Goal: Task Accomplishment & Management: Manage account settings

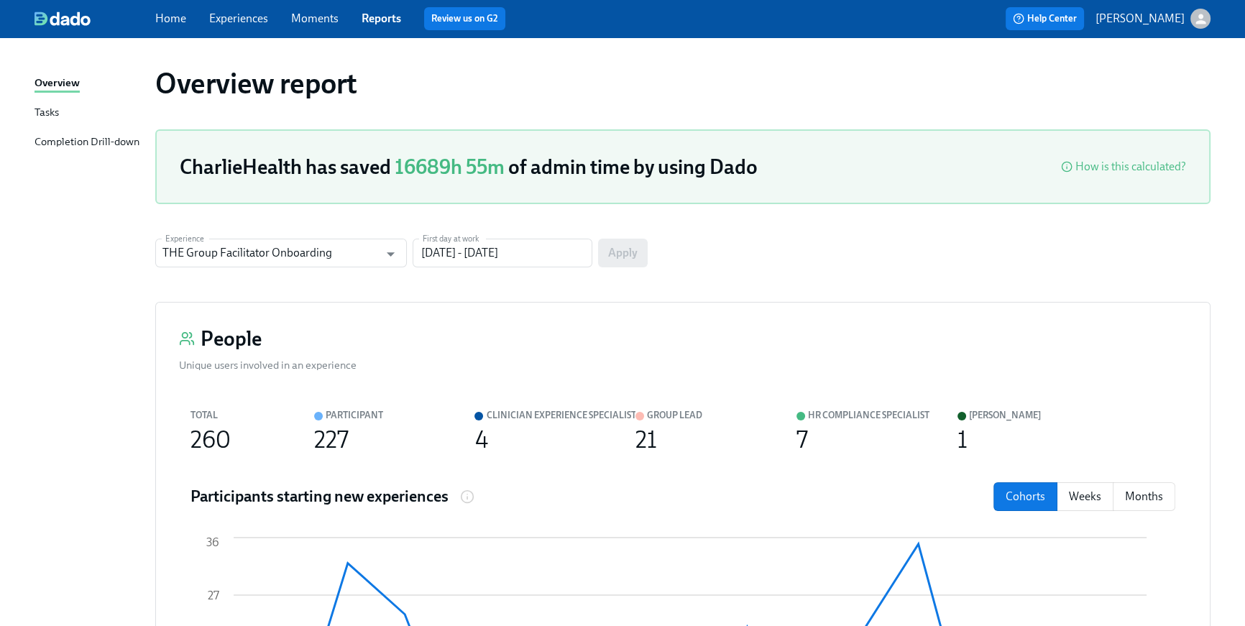
click at [175, 22] on link "Home" at bounding box center [170, 19] width 31 height 14
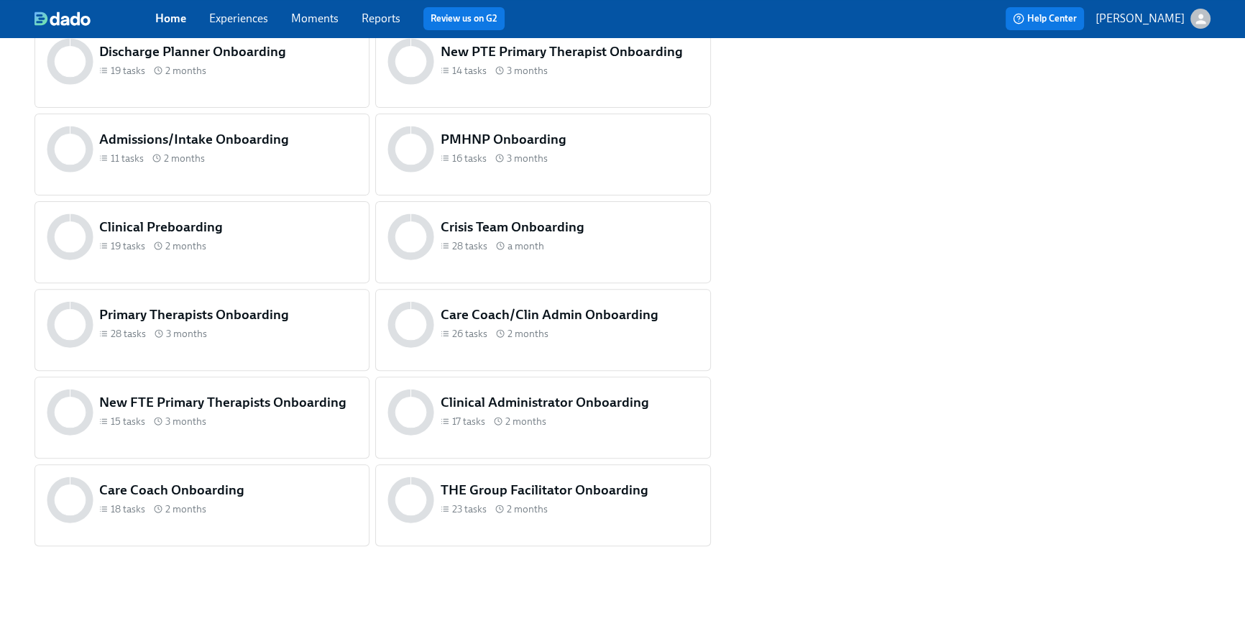
scroll to position [602, 0]
click at [285, 248] on div "19 tasks 2 months" at bounding box center [228, 246] width 258 height 14
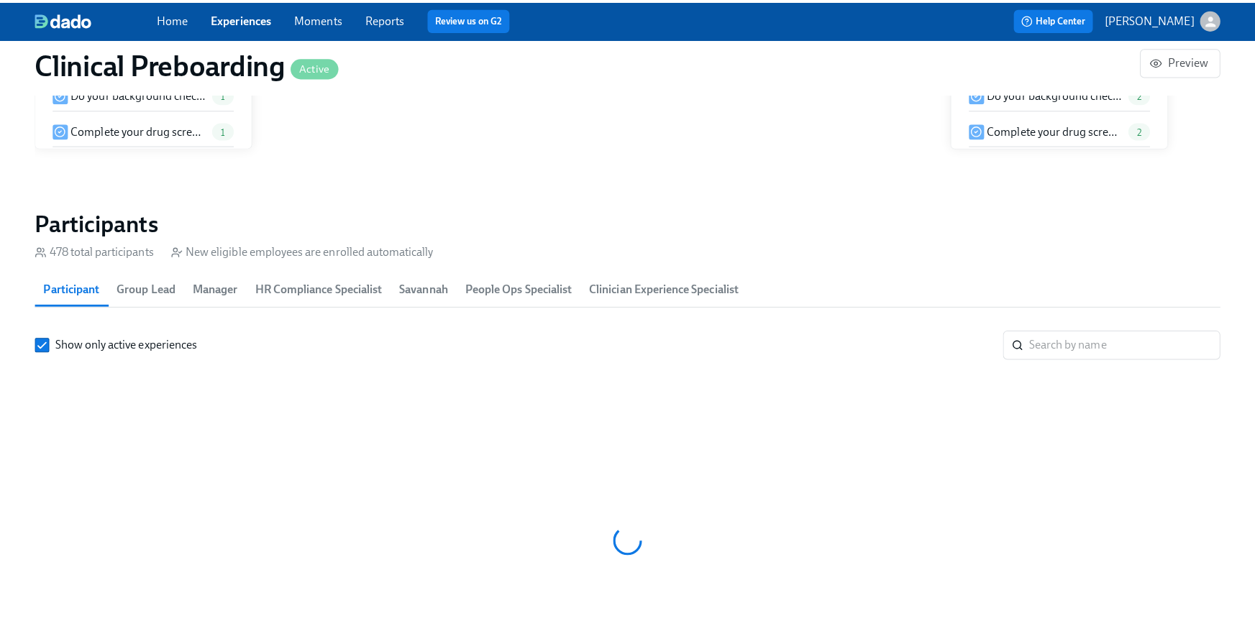
scroll to position [0, 17894]
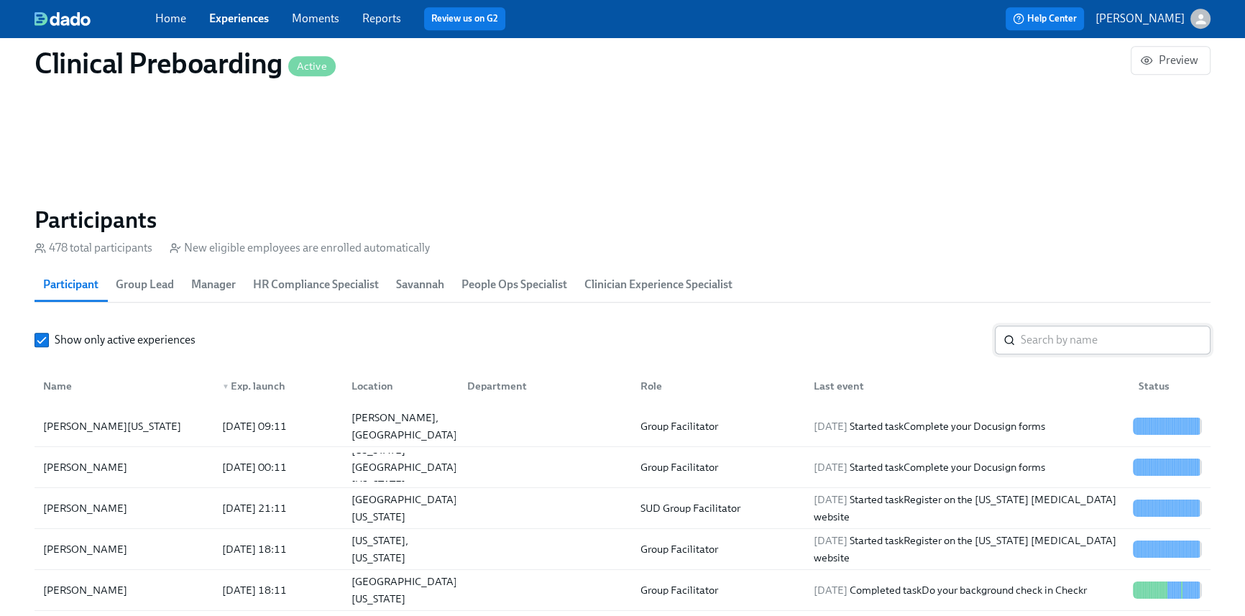
click at [1087, 344] on input "search" at bounding box center [1116, 340] width 190 height 29
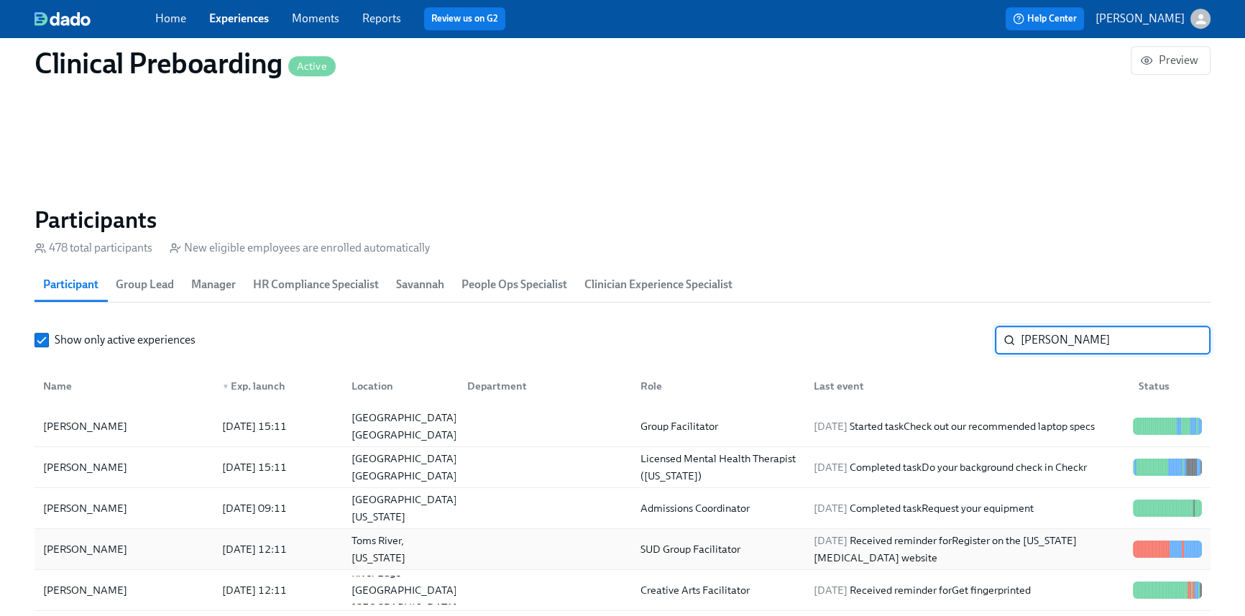
type input "jessica"
click at [733, 543] on div "SUD Group Facilitator" at bounding box center [690, 549] width 111 height 17
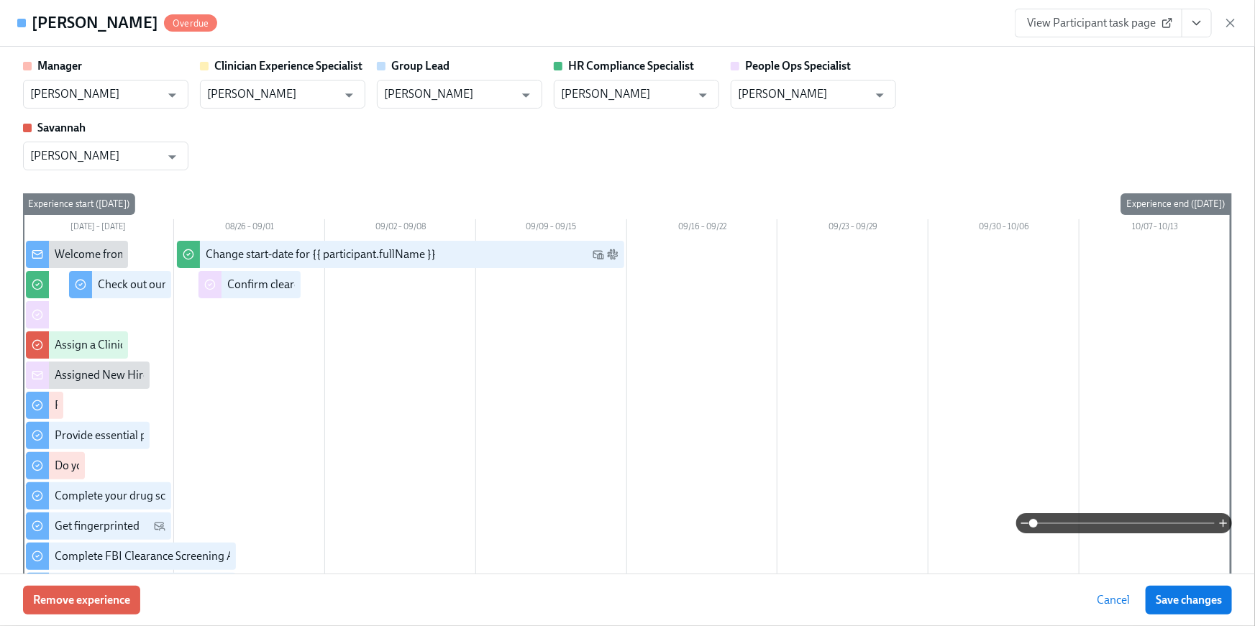
click at [1206, 22] on button "View task page" at bounding box center [1196, 23] width 30 height 29
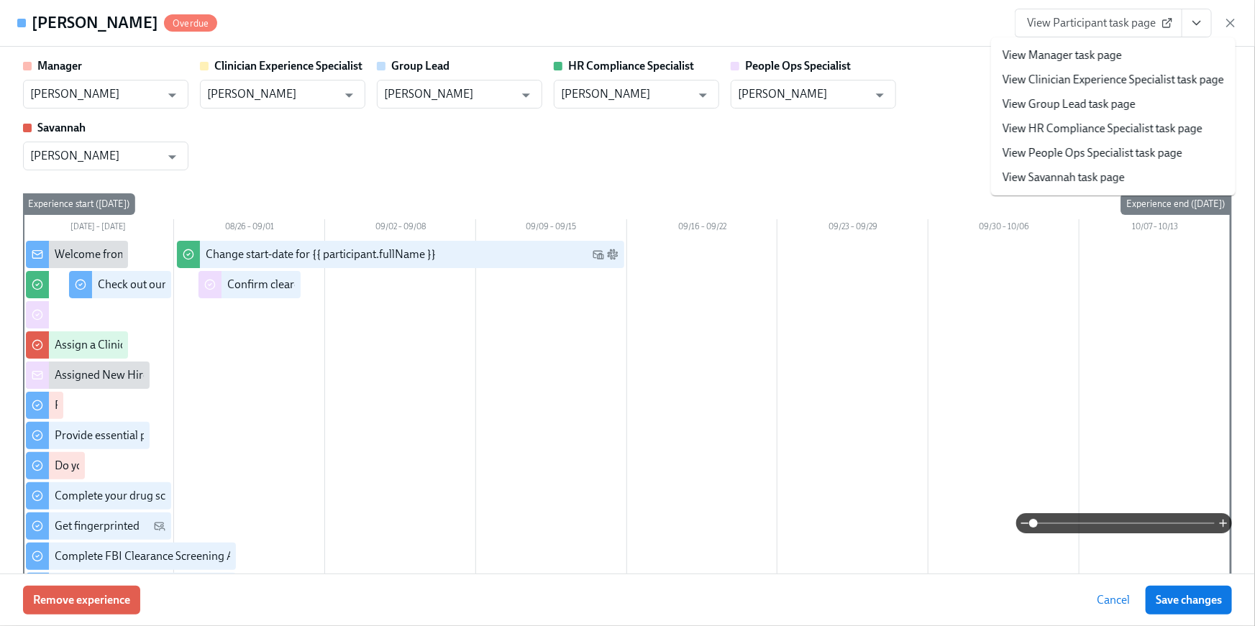
click at [1155, 129] on link "View HR Compliance Specialist task page" at bounding box center [1102, 129] width 200 height 16
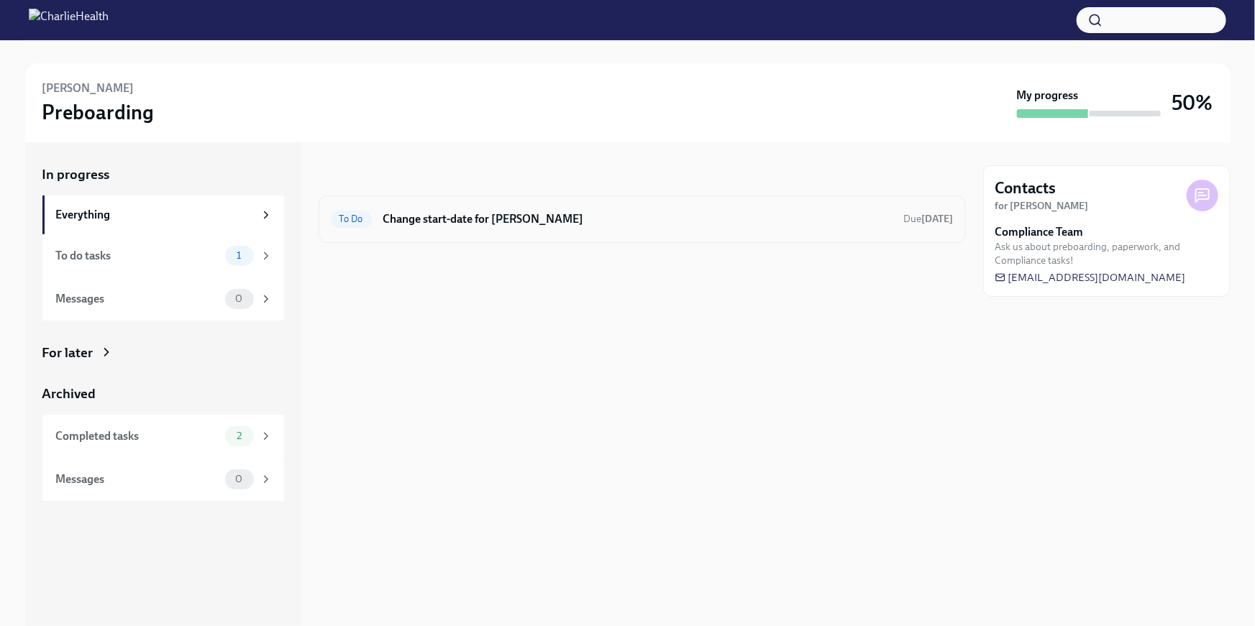
click at [519, 229] on div "To Do Change start-date for Jessica Lelinho Due Sep 16th" at bounding box center [642, 219] width 623 height 23
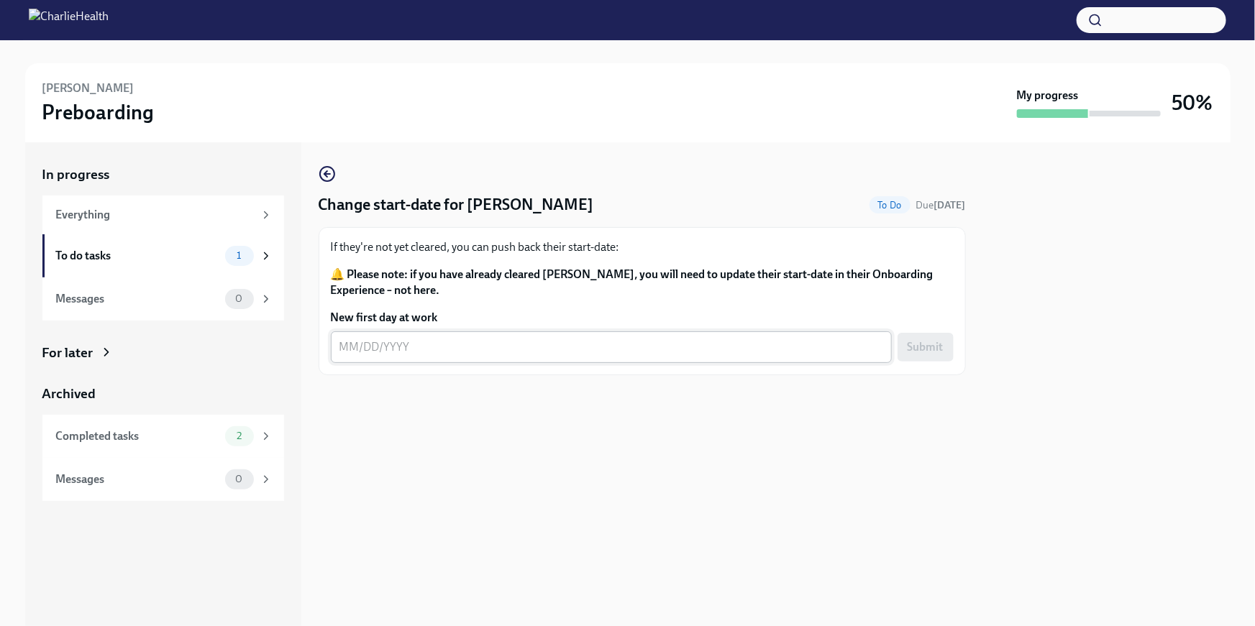
click at [434, 349] on textarea "New first day at work" at bounding box center [610, 347] width 543 height 17
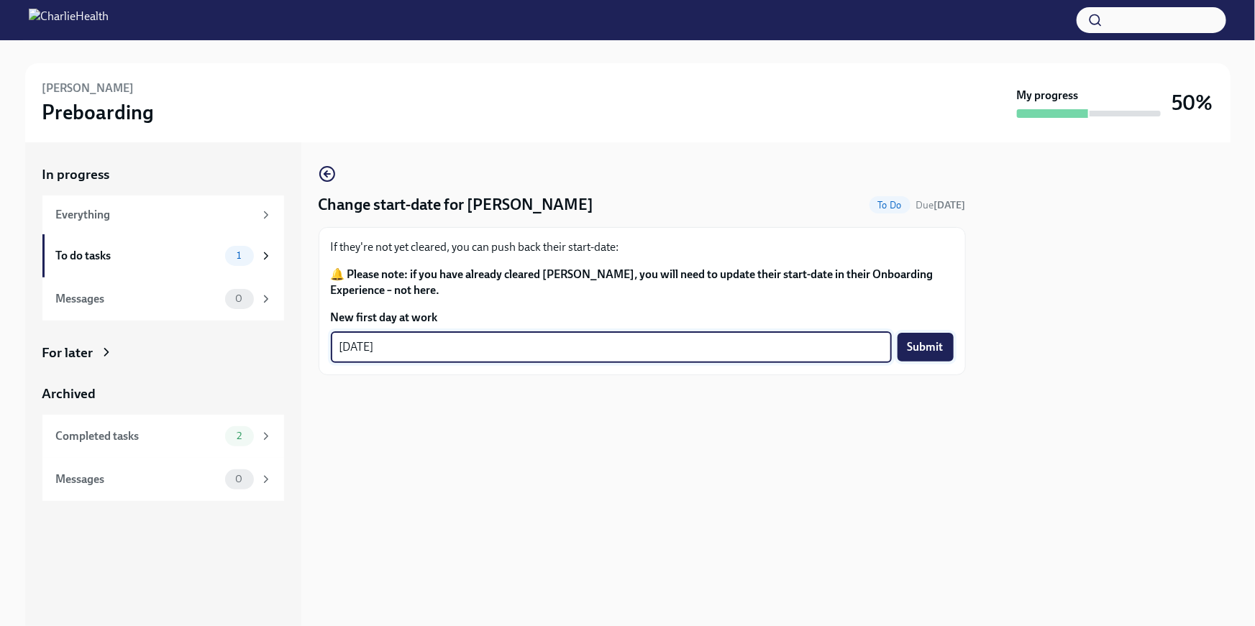
type textarea "09/22/2025"
click at [912, 351] on span "Submit" at bounding box center [925, 347] width 36 height 14
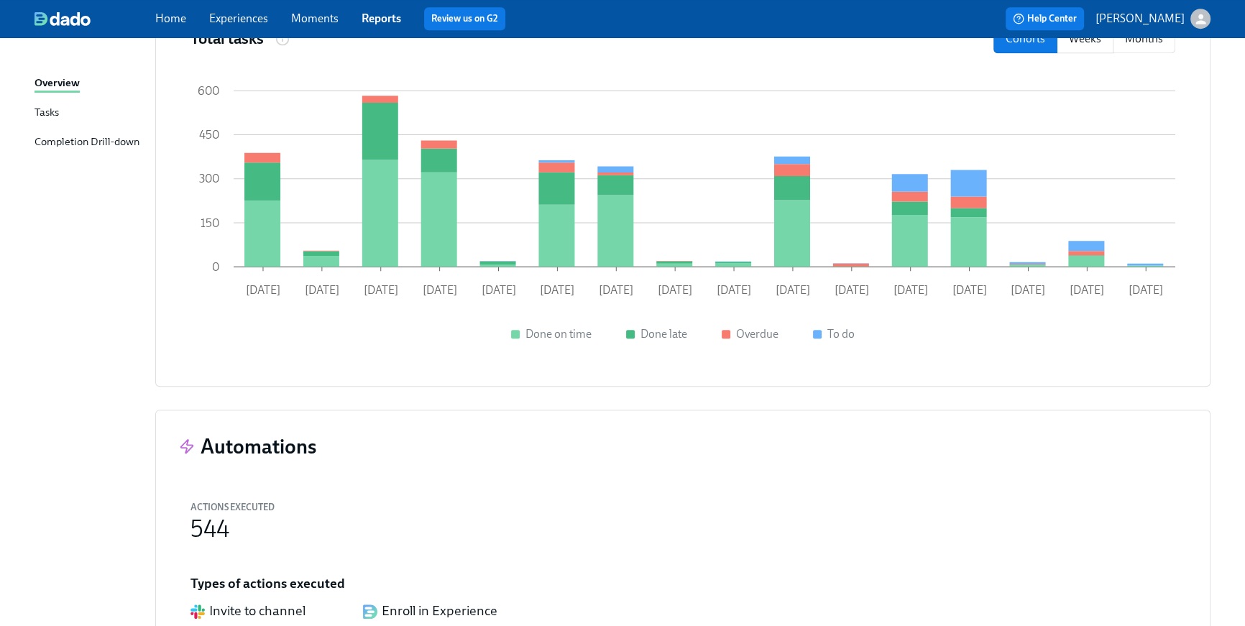
scroll to position [1308, 0]
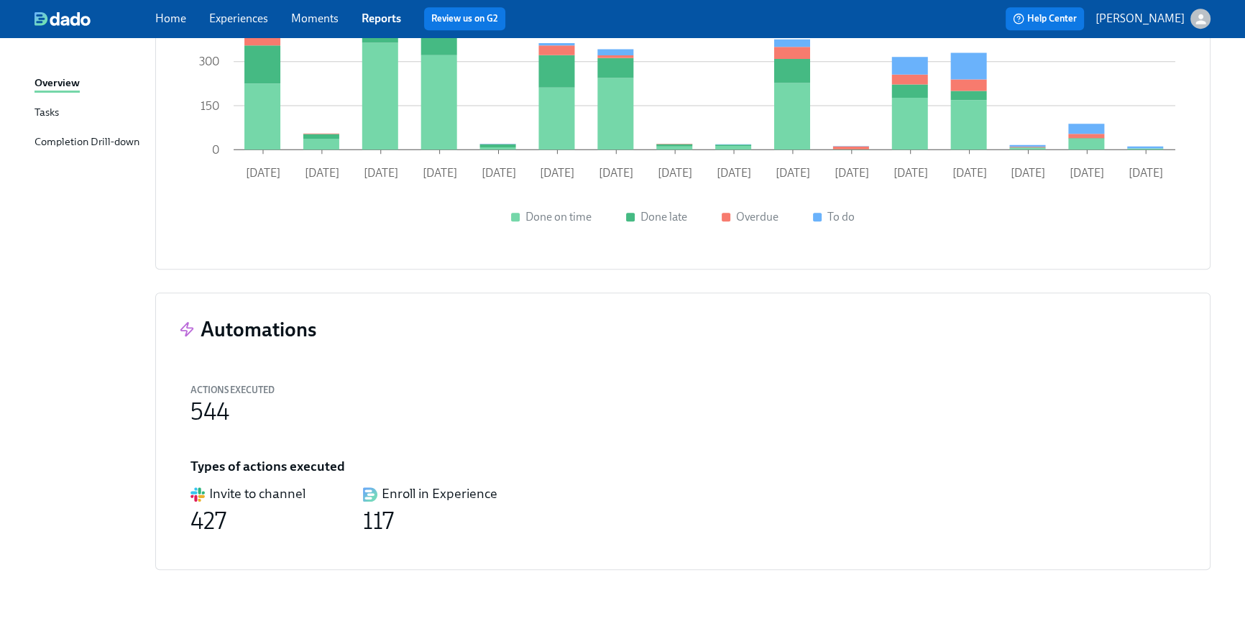
click at [170, 26] on span "Home" at bounding box center [170, 19] width 31 height 16
click at [170, 19] on link "Home" at bounding box center [170, 19] width 31 height 14
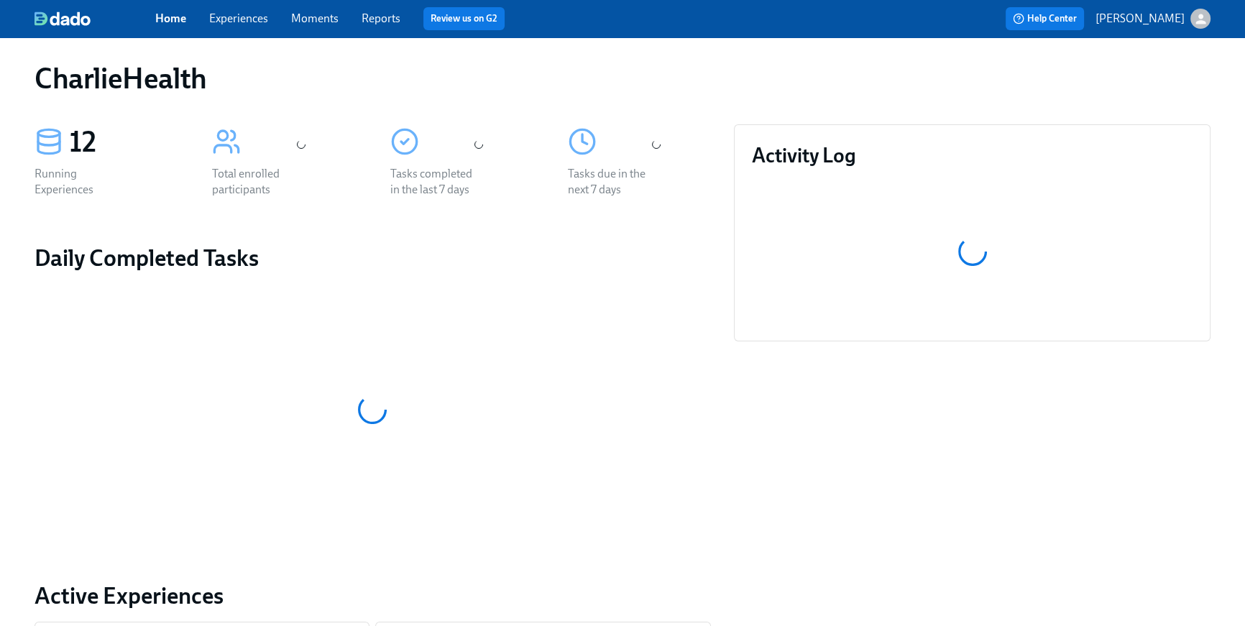
scroll to position [602, 0]
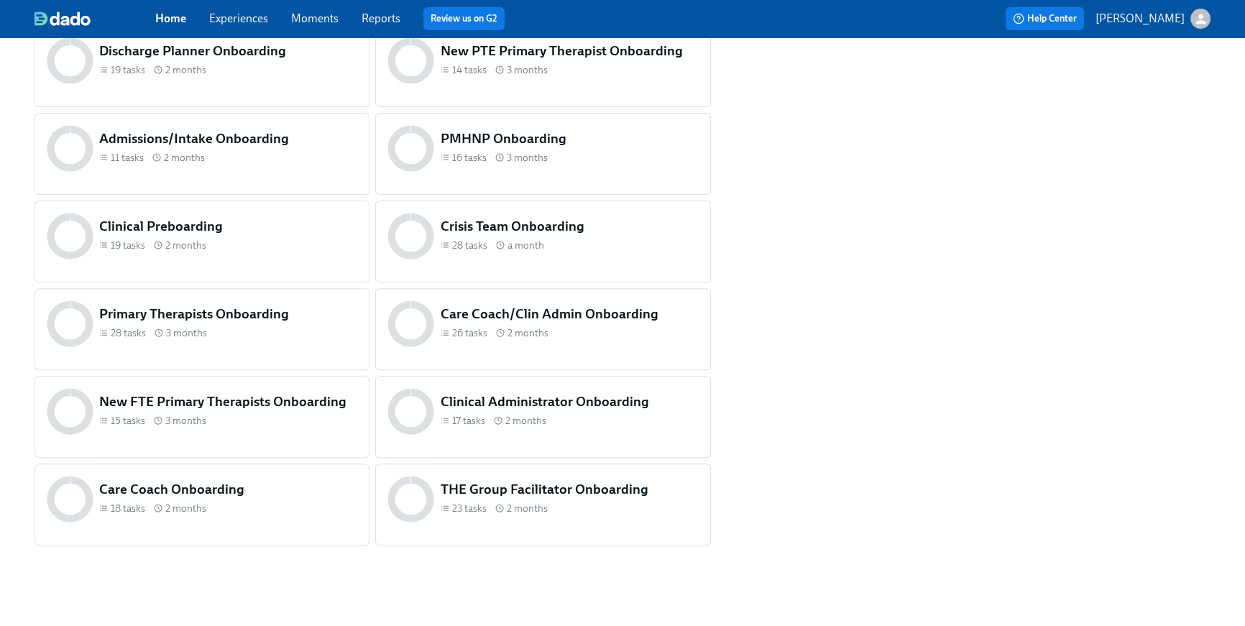
click at [219, 260] on div "Clinical Preboarding 19 tasks 2 months" at bounding box center [202, 236] width 316 height 52
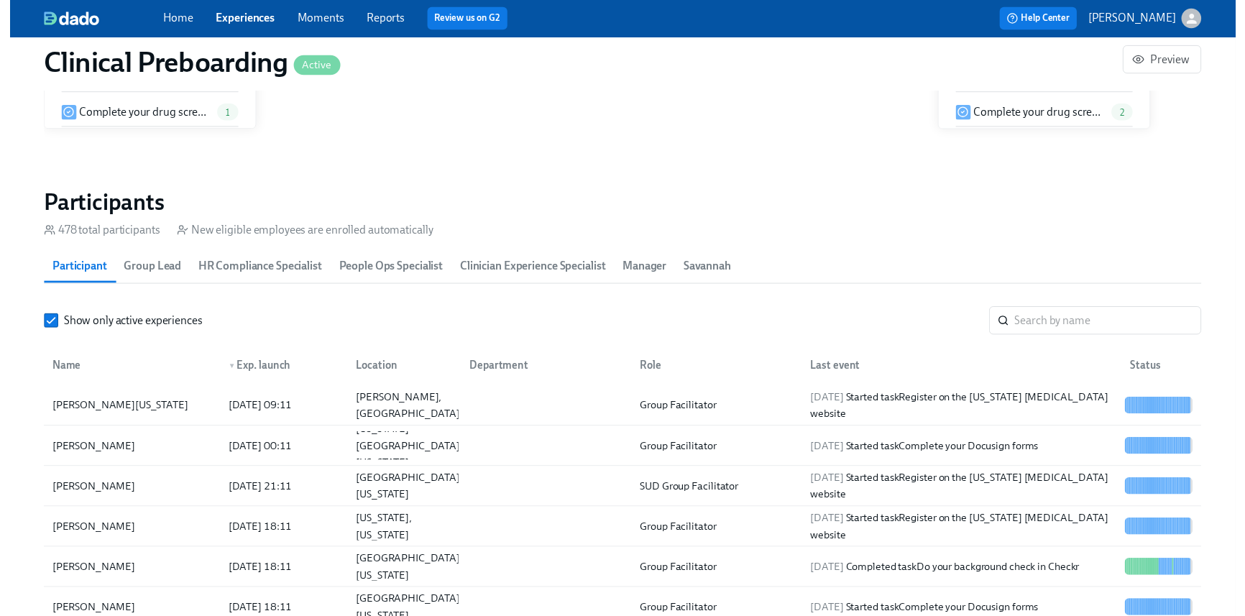
scroll to position [1461, 0]
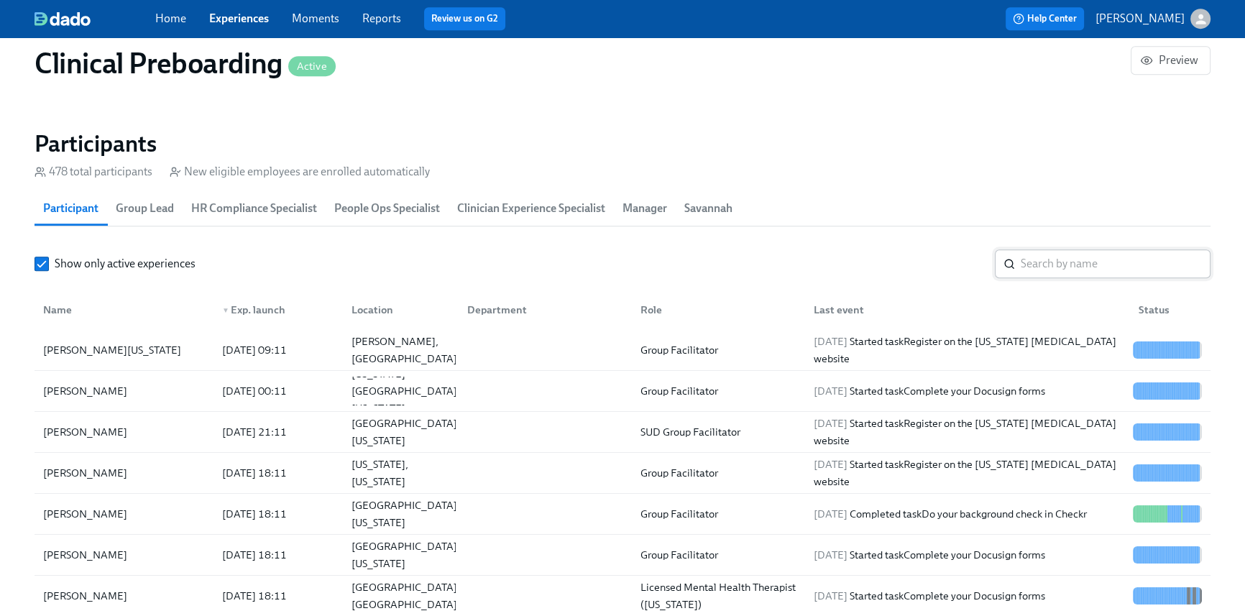
click at [1062, 269] on input "search" at bounding box center [1116, 263] width 190 height 29
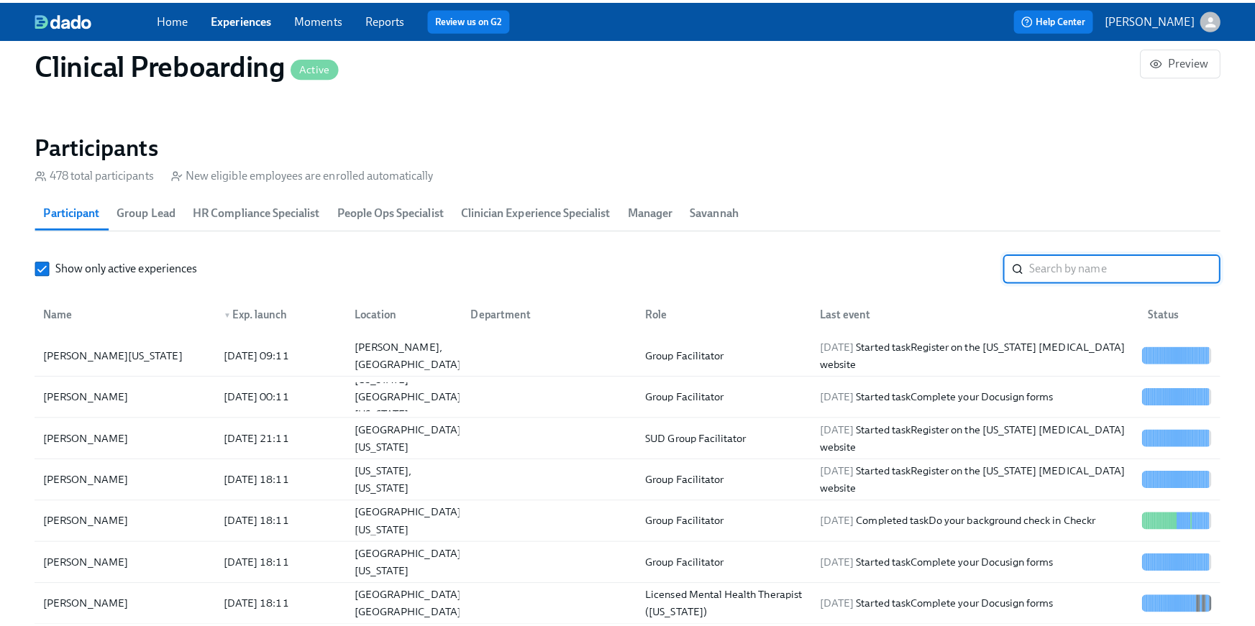
scroll to position [0, 17032]
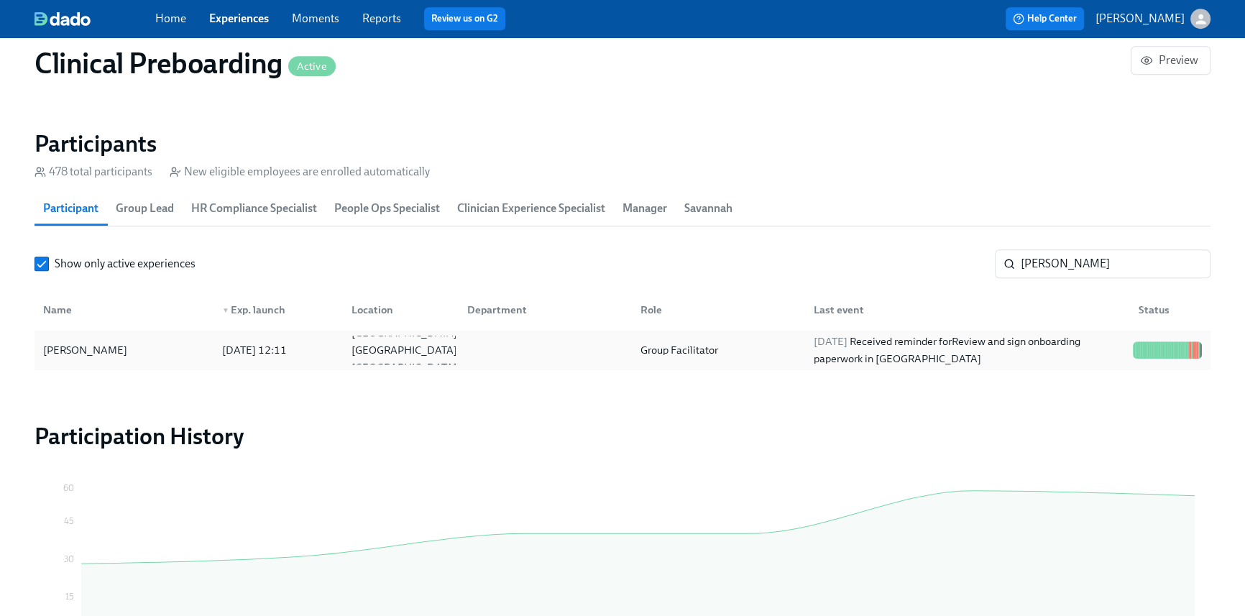
click at [780, 347] on div "Group Facilitator" at bounding box center [715, 350] width 173 height 29
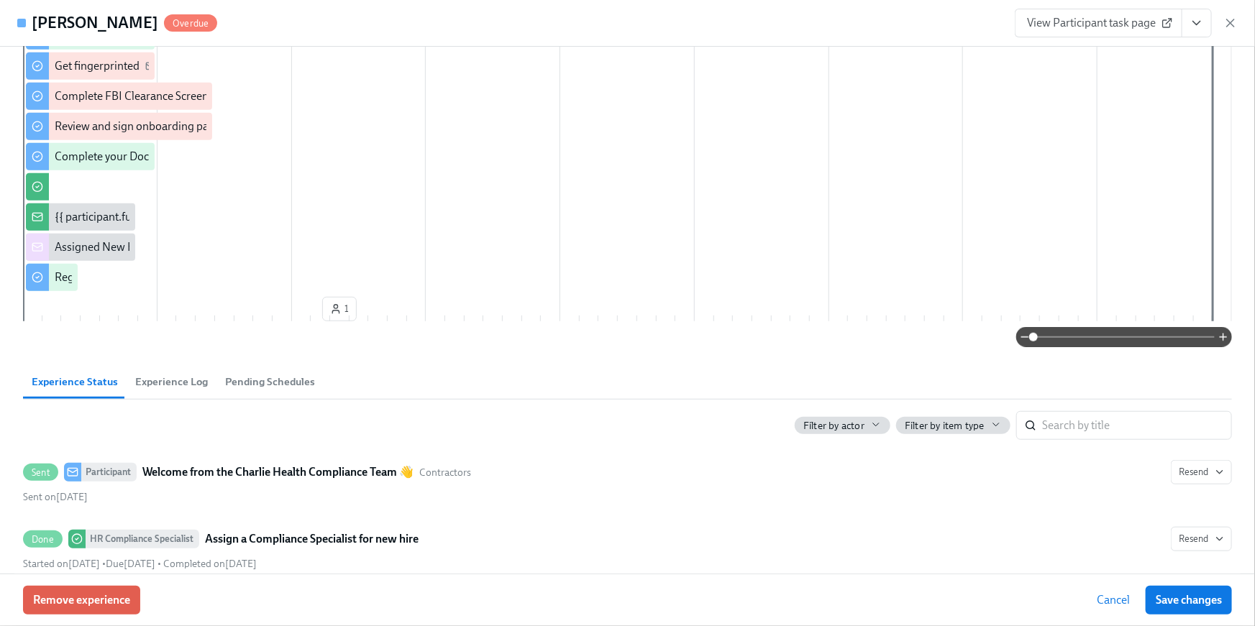
scroll to position [410, 0]
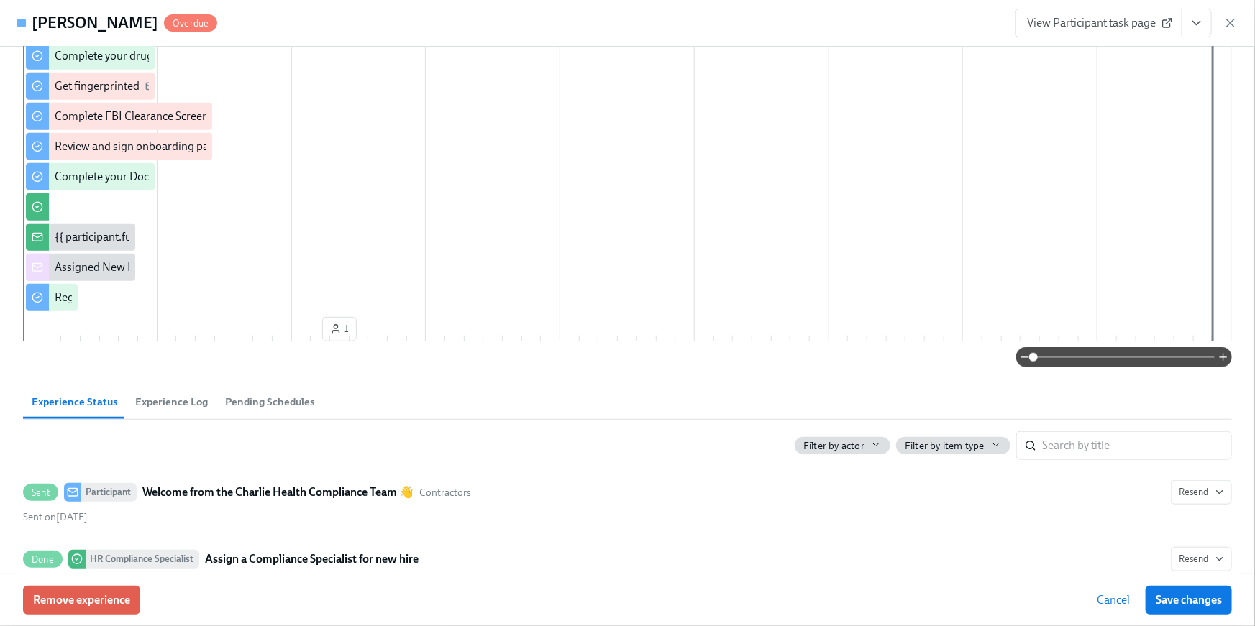
click at [1188, 12] on button "View task page" at bounding box center [1196, 23] width 30 height 29
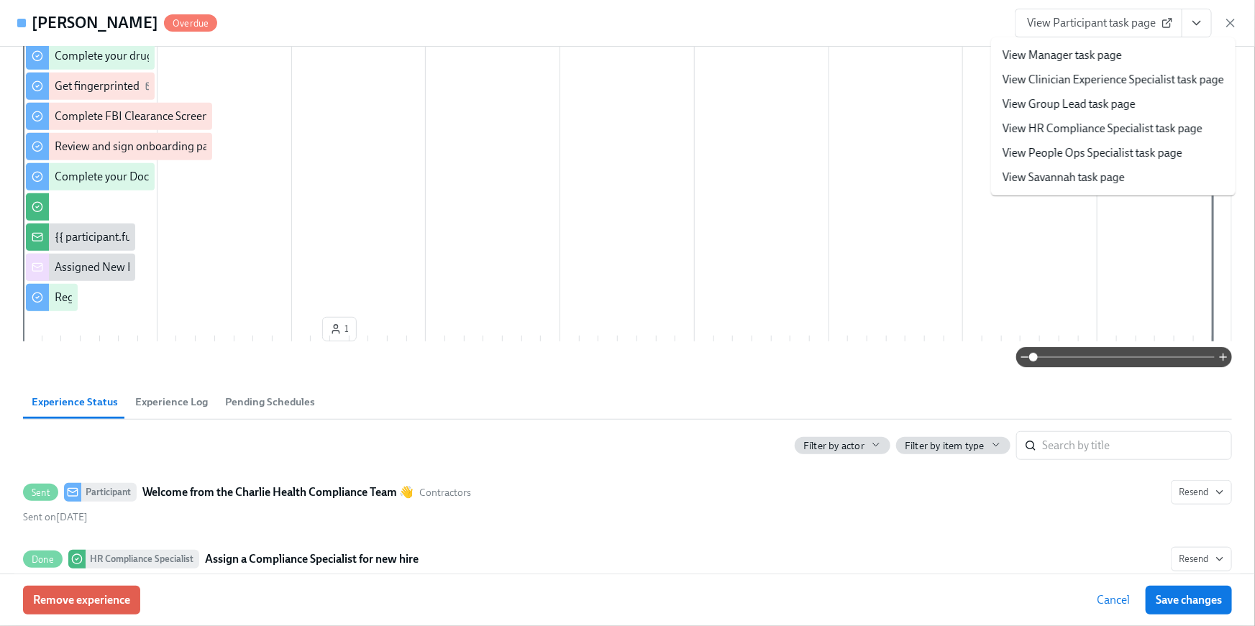
click at [1137, 127] on link "View HR Compliance Specialist task page" at bounding box center [1102, 129] width 200 height 16
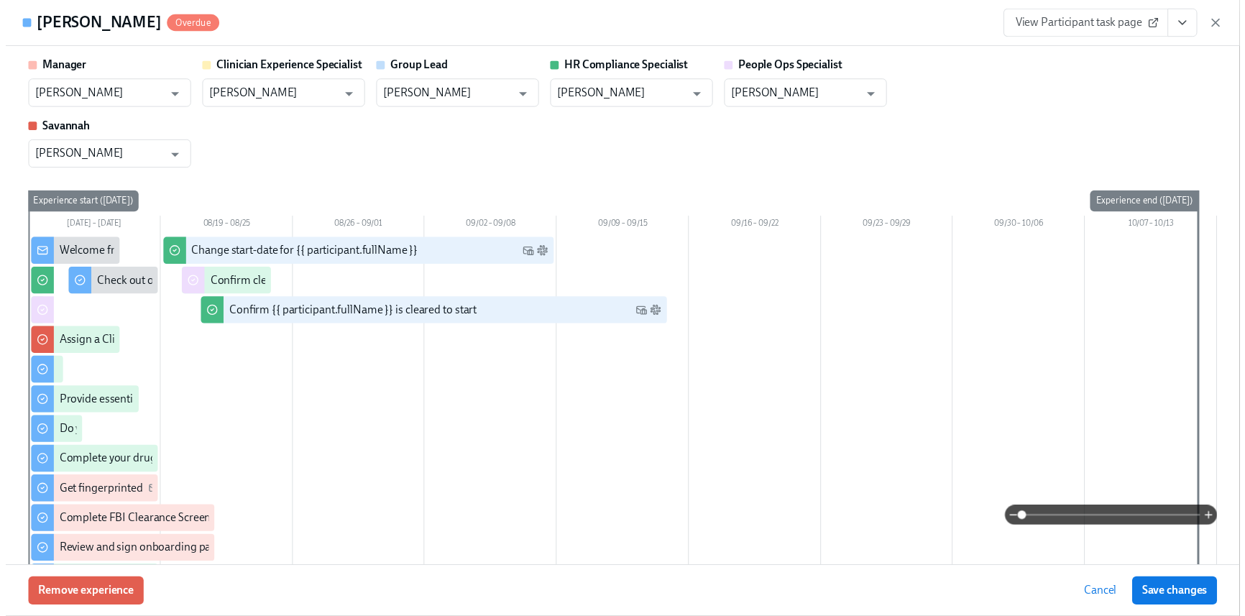
scroll to position [117, 0]
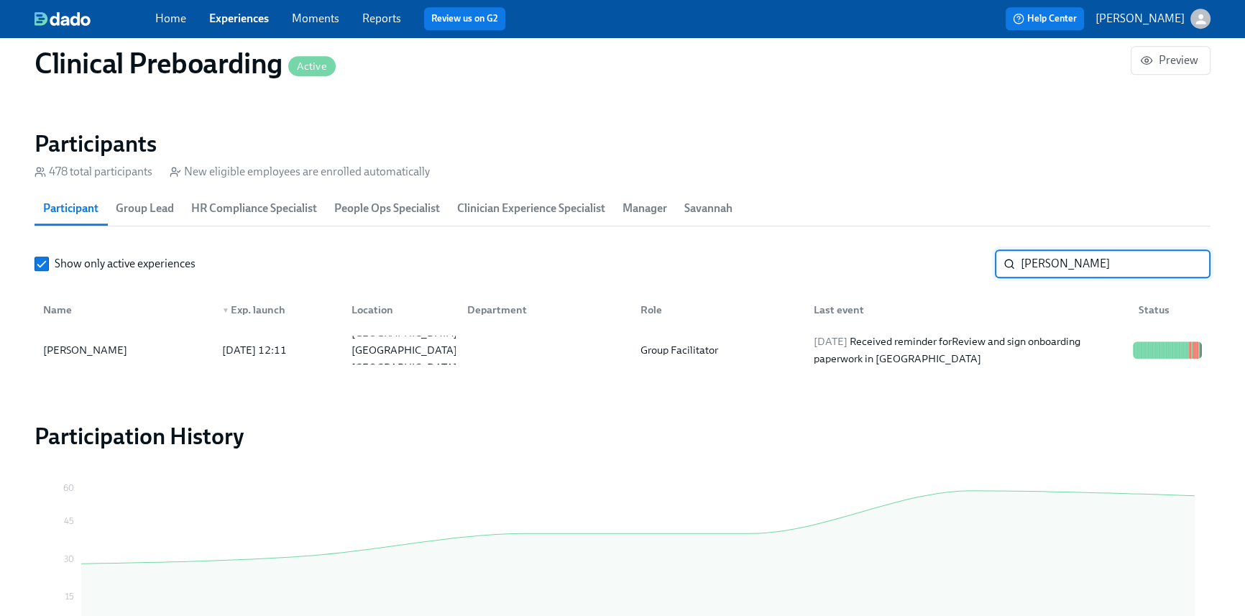
drag, startPoint x: 1083, startPoint y: 267, endPoint x: 933, endPoint y: 248, distance: 151.5
click at [933, 249] on div "Show only active experiences Kanies ​" at bounding box center [623, 263] width 1176 height 29
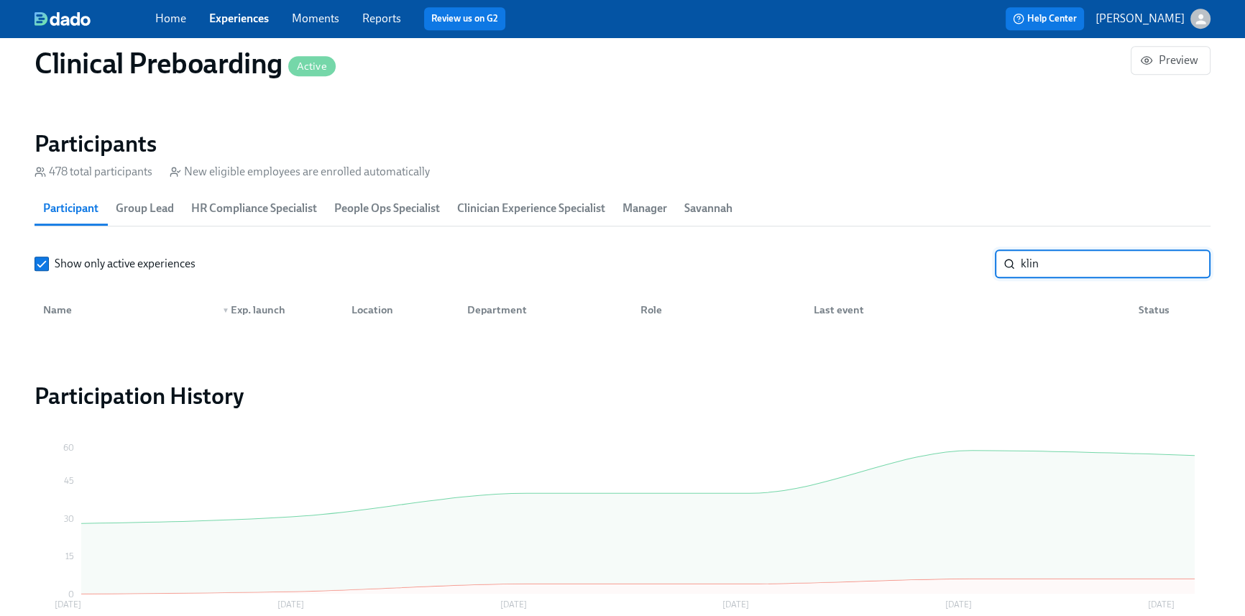
drag, startPoint x: 1046, startPoint y: 267, endPoint x: 950, endPoint y: 244, distance: 99.2
click at [951, 244] on section "Participants 478 total participants New eligible employees are enrolled automat…" at bounding box center [623, 232] width 1176 height 206
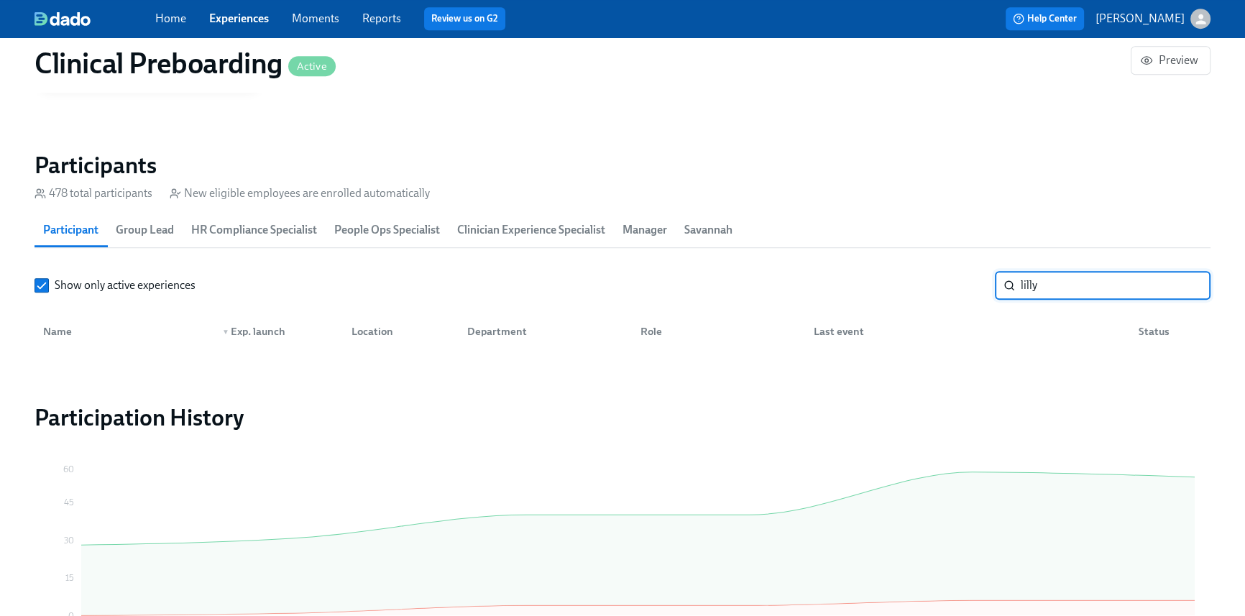
scroll to position [1437, 0]
drag, startPoint x: 1050, startPoint y: 288, endPoint x: 907, endPoint y: 275, distance: 144.3
click at [907, 276] on div "Show only active experiences lilly ​" at bounding box center [623, 287] width 1176 height 29
paste input "Lilly Klingsporn"
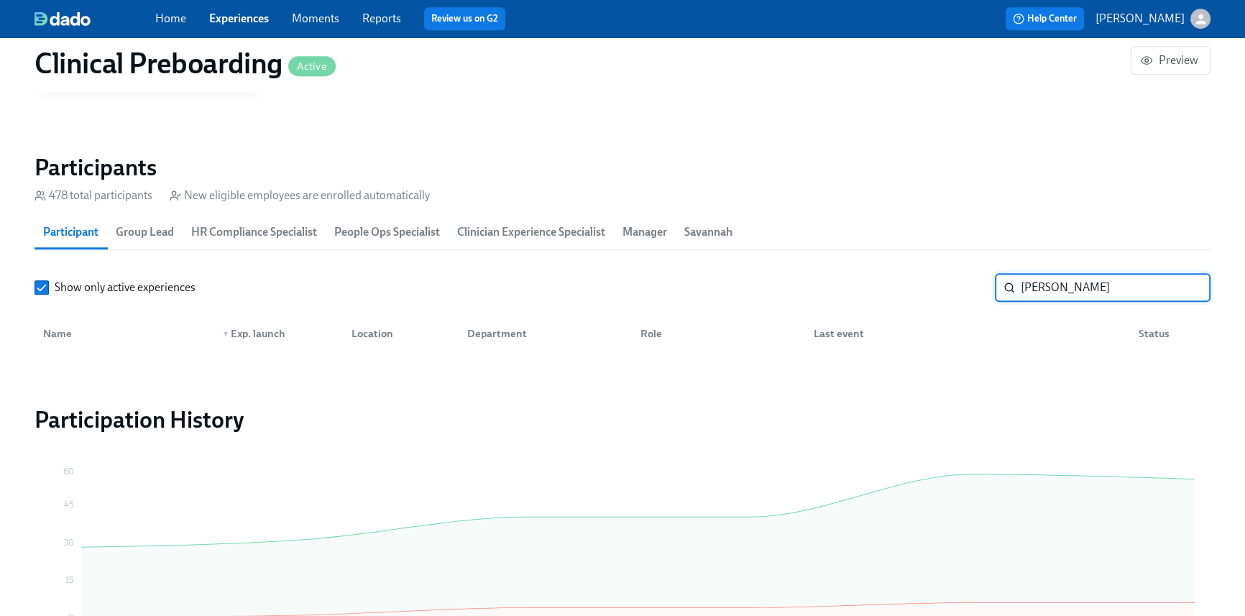
drag, startPoint x: 1126, startPoint y: 291, endPoint x: 869, endPoint y: 272, distance: 257.3
click at [869, 273] on div "Show only active experiences Lilly Klingsporn ​" at bounding box center [623, 287] width 1176 height 29
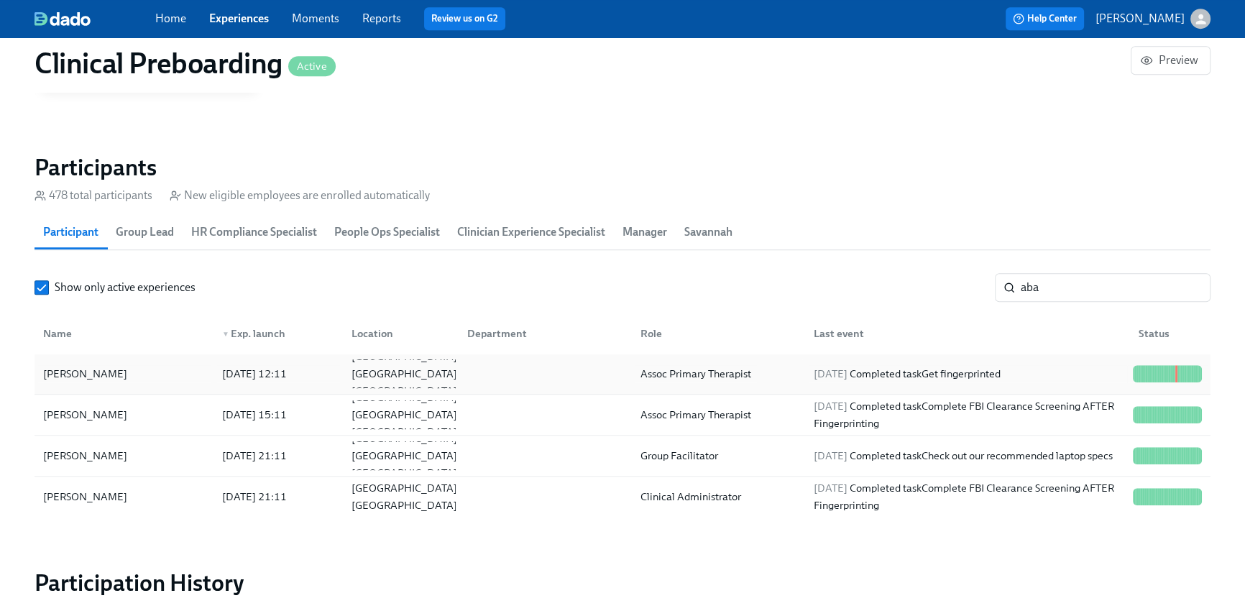
click at [766, 367] on div "Assoc Primary Therapist" at bounding box center [715, 373] width 173 height 29
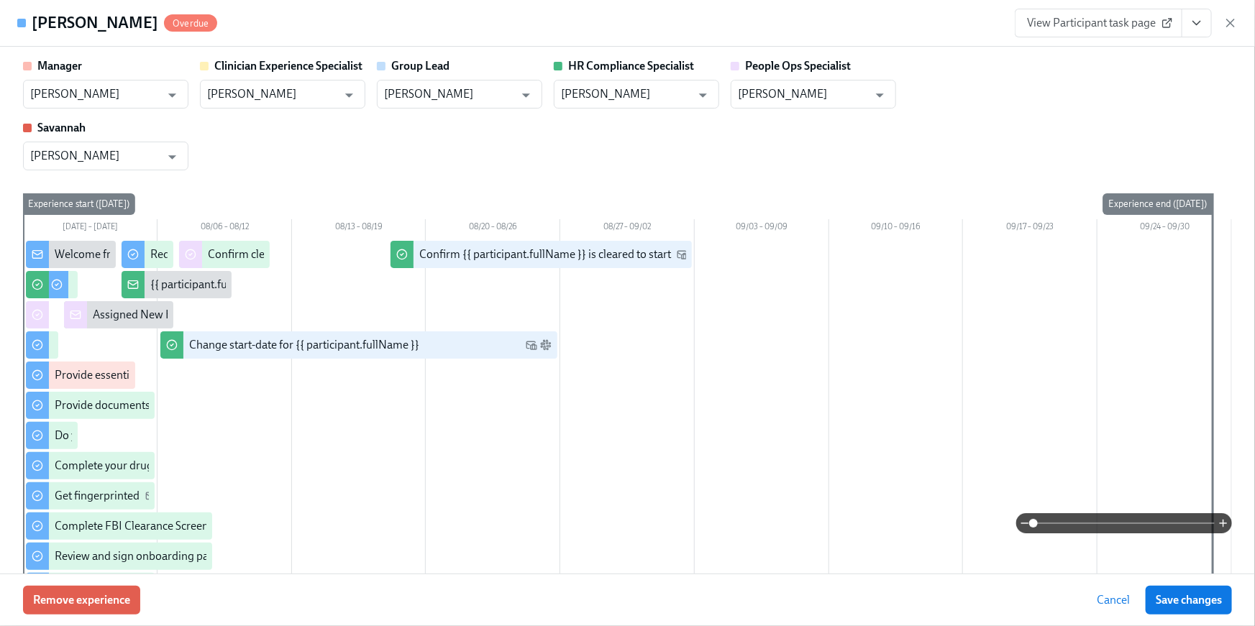
click at [1200, 28] on icon "View task page" at bounding box center [1196, 23] width 14 height 14
click at [1195, 19] on icon "View task page" at bounding box center [1196, 23] width 14 height 14
click at [1193, 22] on icon "View task page" at bounding box center [1196, 23] width 14 height 14
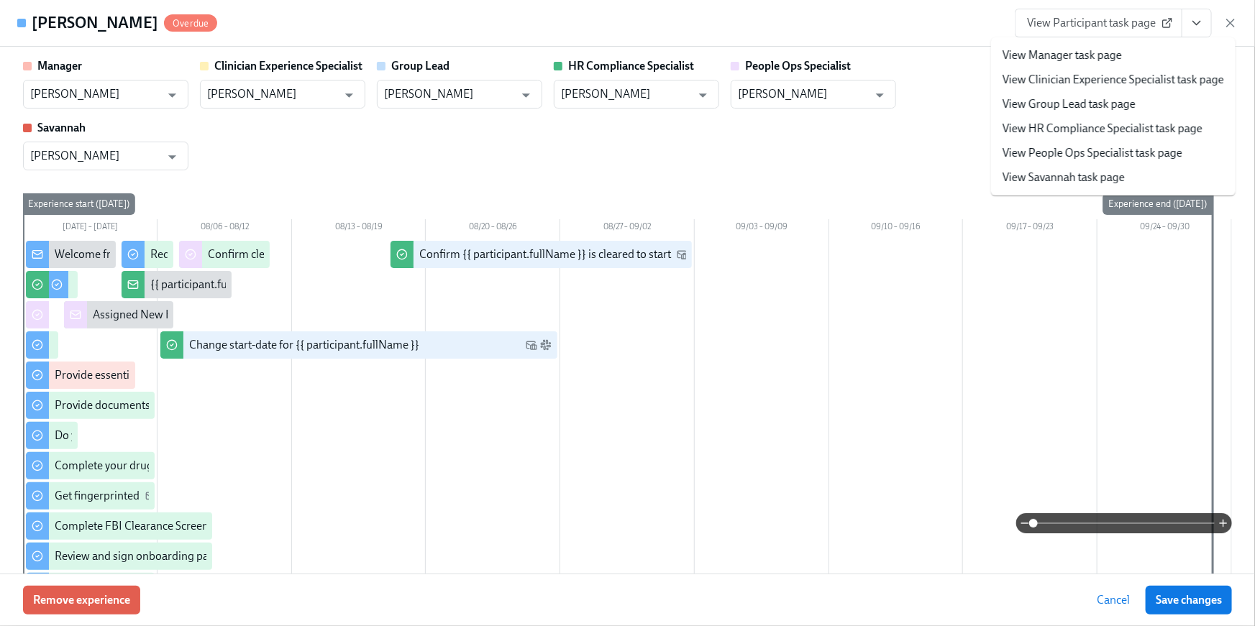
click at [1153, 124] on link "View HR Compliance Specialist task page" at bounding box center [1102, 129] width 200 height 16
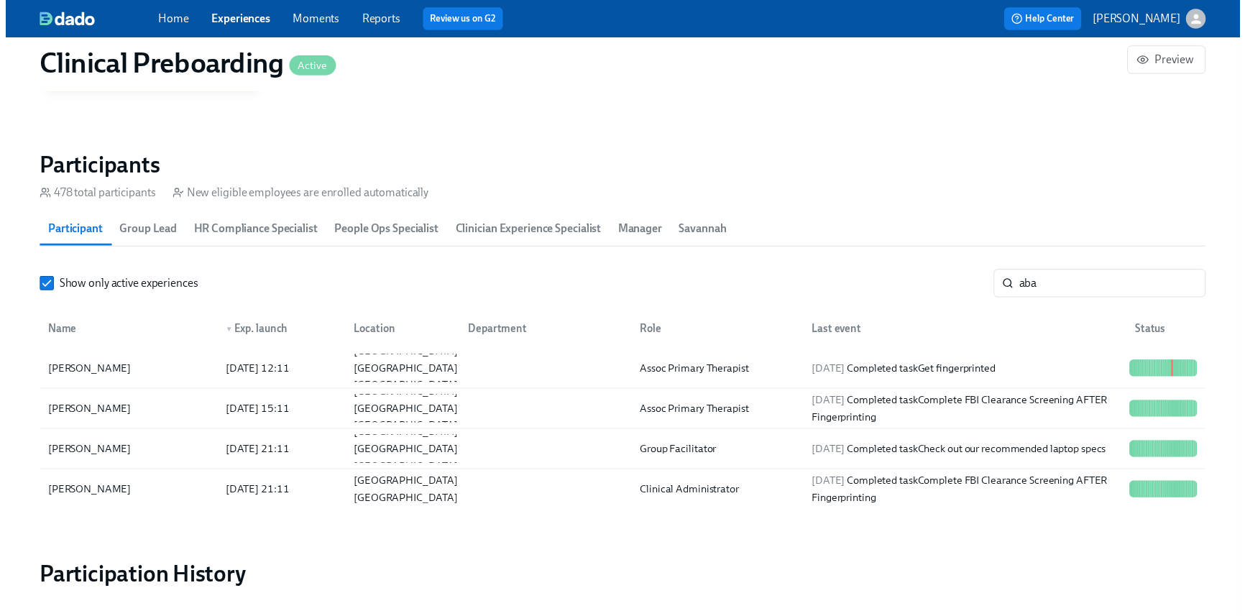
scroll to position [0, 17894]
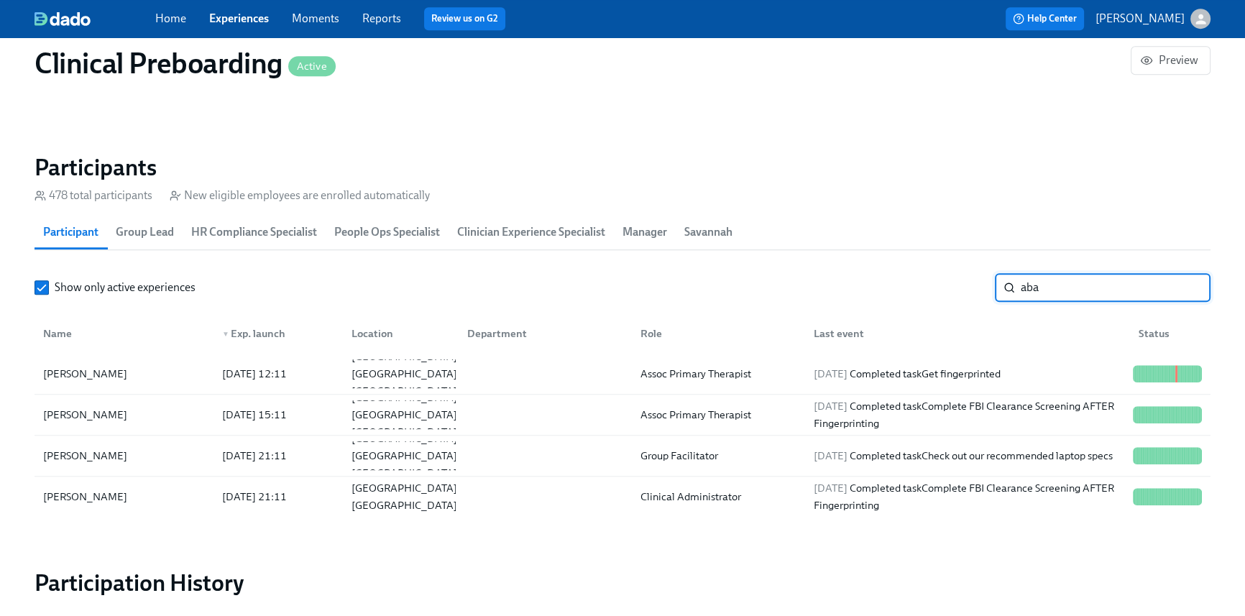
drag, startPoint x: 1064, startPoint y: 288, endPoint x: 939, endPoint y: 262, distance: 127.6
click at [941, 263] on section "Participants 478 total participants New eligible employees are enrolled automat…" at bounding box center [623, 338] width 1176 height 370
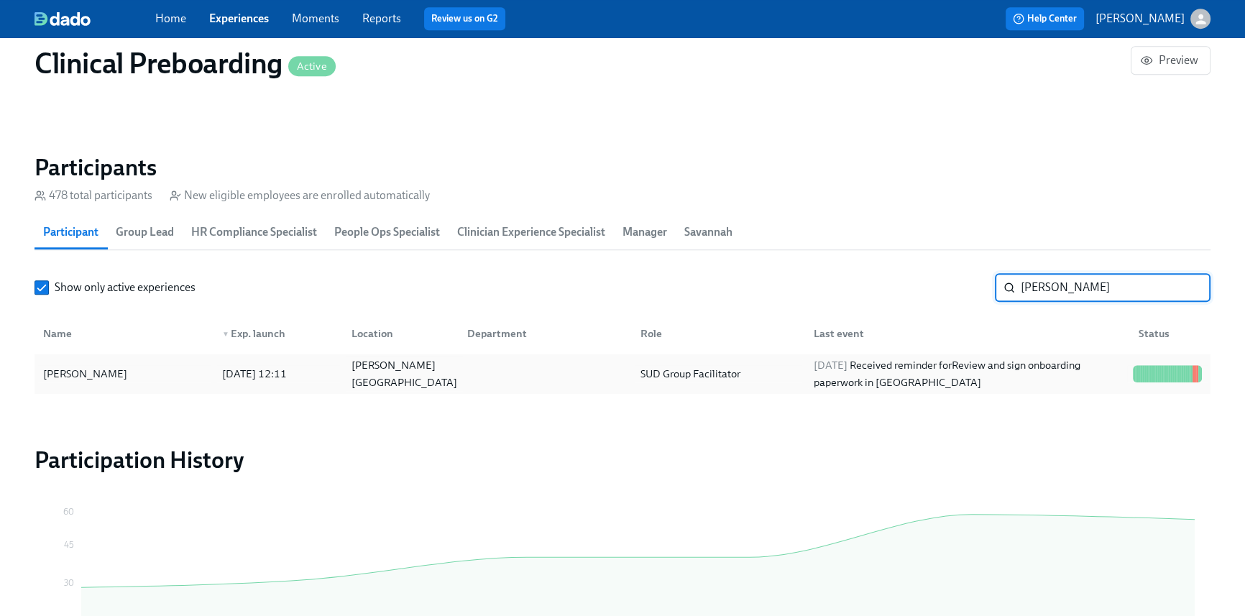
click at [441, 377] on div "Covington LA US" at bounding box center [397, 373] width 115 height 29
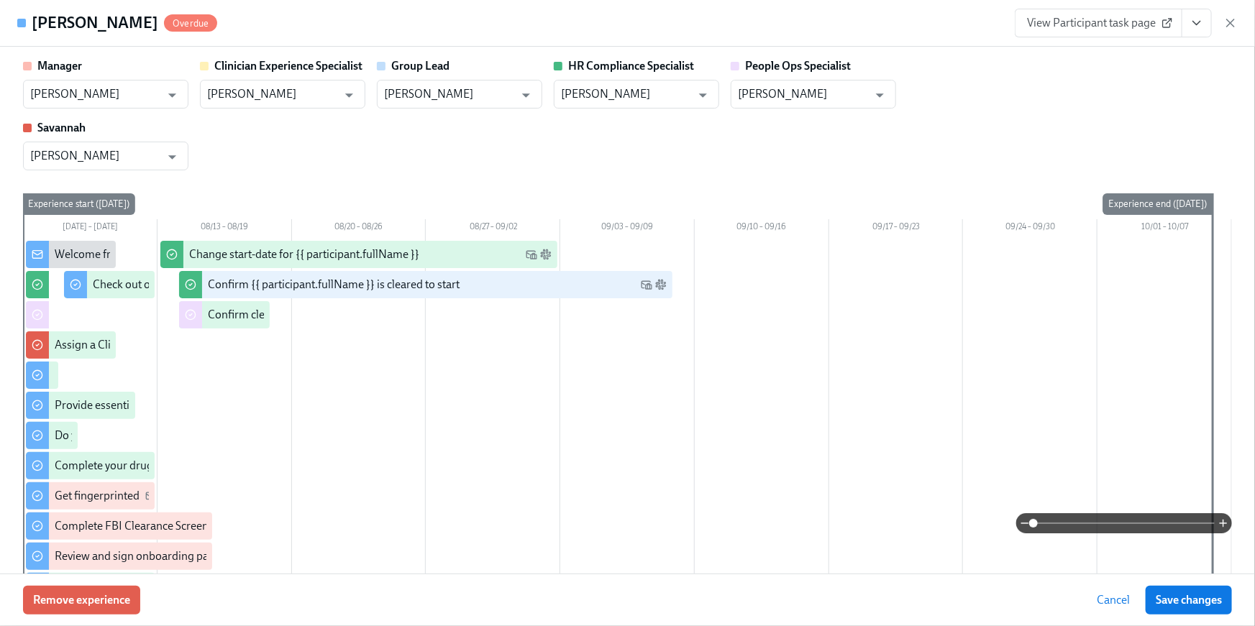
click at [1201, 36] on button "View task page" at bounding box center [1196, 23] width 30 height 29
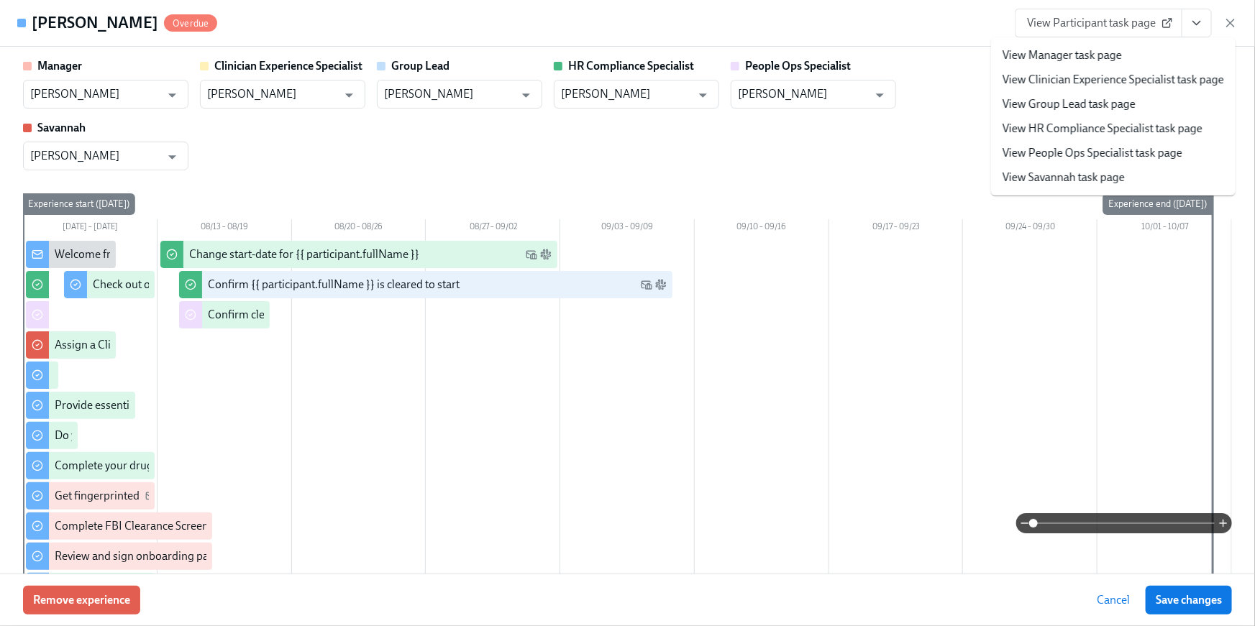
click at [1125, 129] on link "View HR Compliance Specialist task page" at bounding box center [1102, 129] width 200 height 16
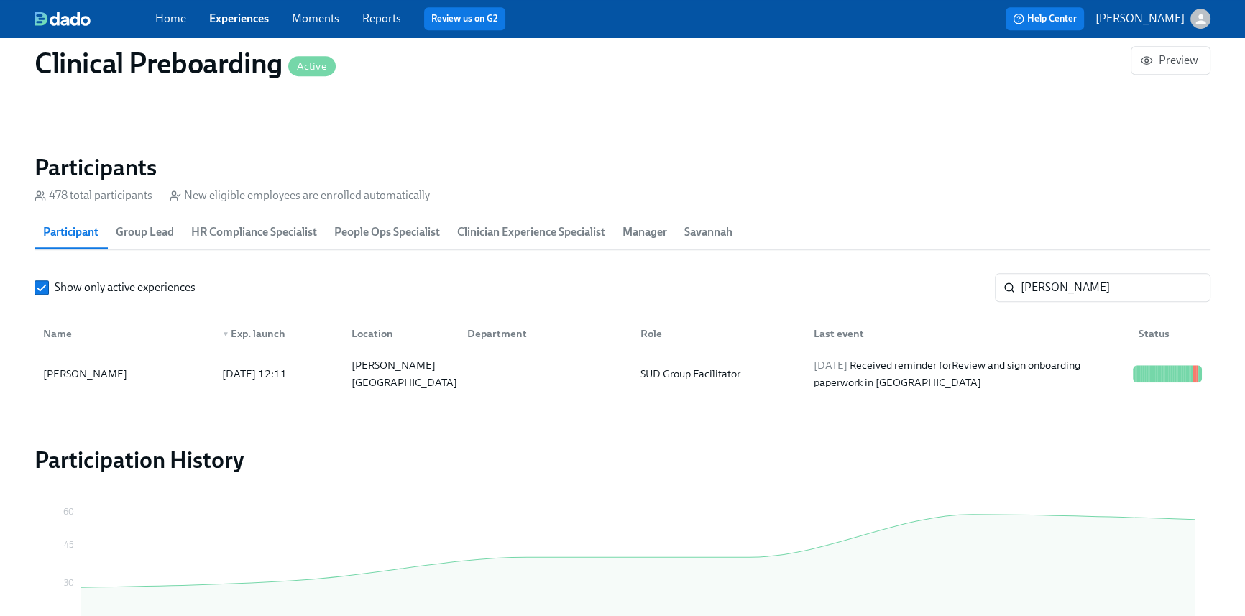
scroll to position [0, 17885]
click at [1052, 281] on input "Dupre" at bounding box center [1116, 287] width 190 height 29
drag, startPoint x: 1027, startPoint y: 289, endPoint x: 947, endPoint y: 289, distance: 79.8
click at [948, 289] on div "Show only active experiences Dupre ​" at bounding box center [623, 287] width 1176 height 29
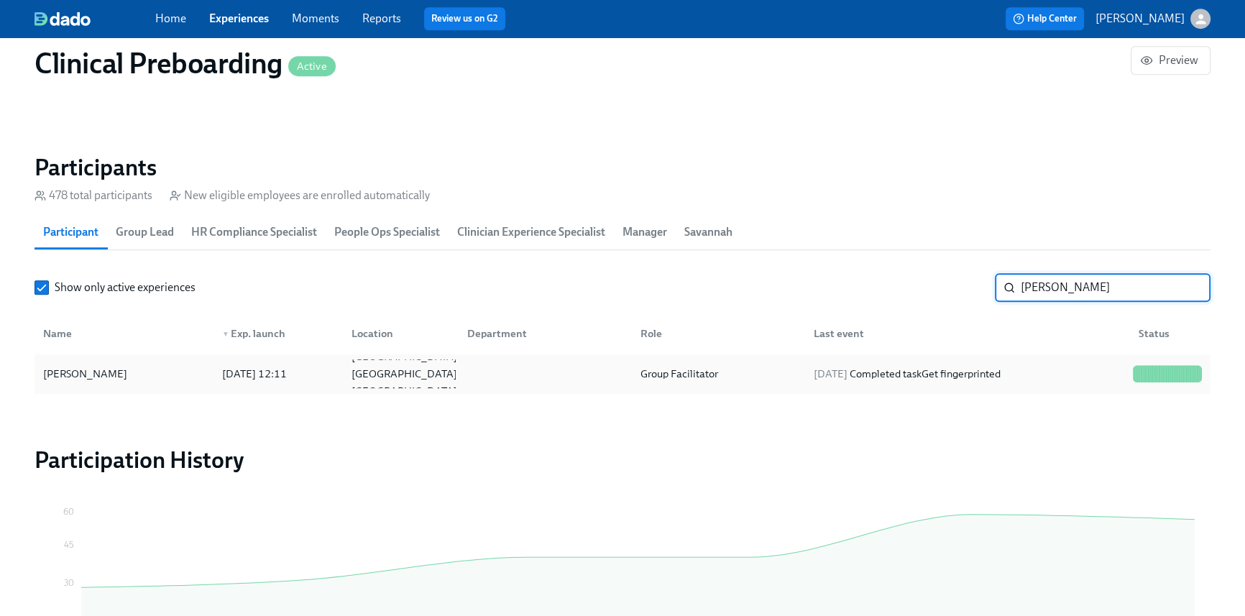
click at [523, 382] on div at bounding box center [542, 373] width 173 height 29
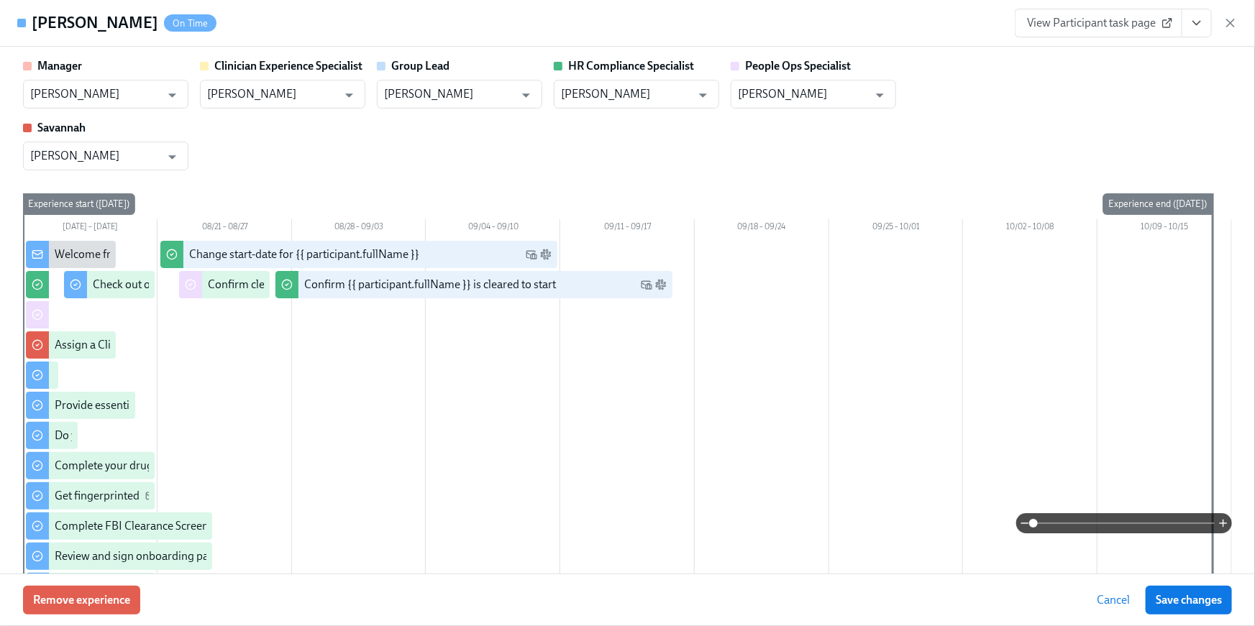
click at [1199, 26] on icon "View task page" at bounding box center [1196, 23] width 14 height 14
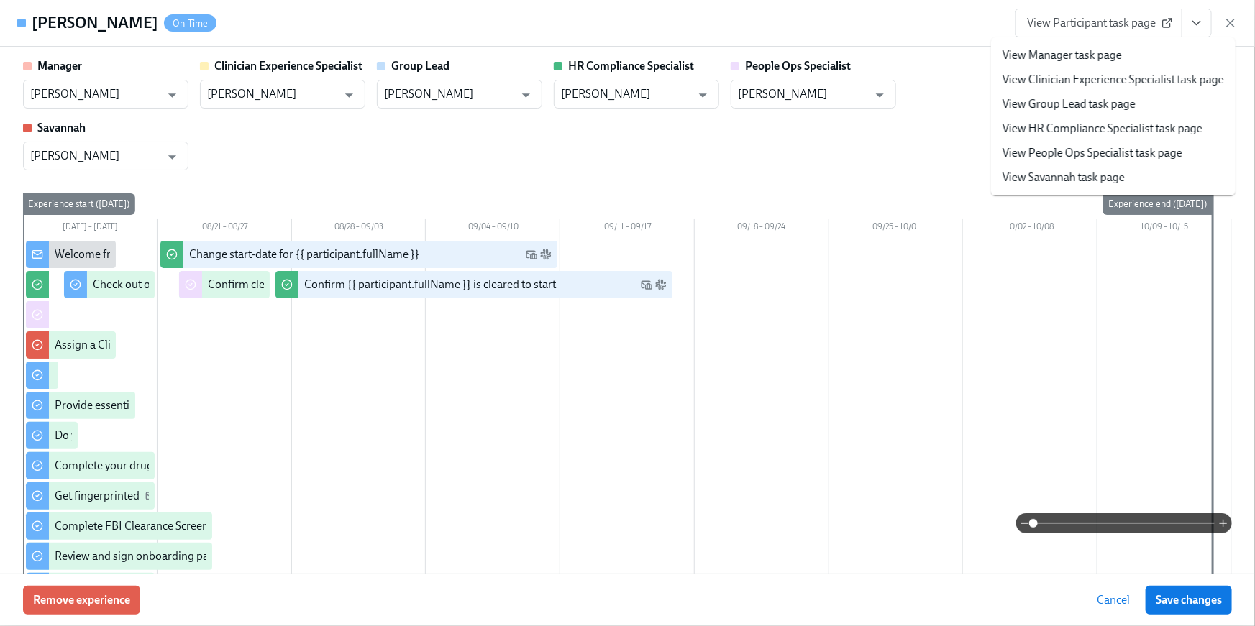
click at [1127, 132] on link "View HR Compliance Specialist task page" at bounding box center [1102, 129] width 200 height 16
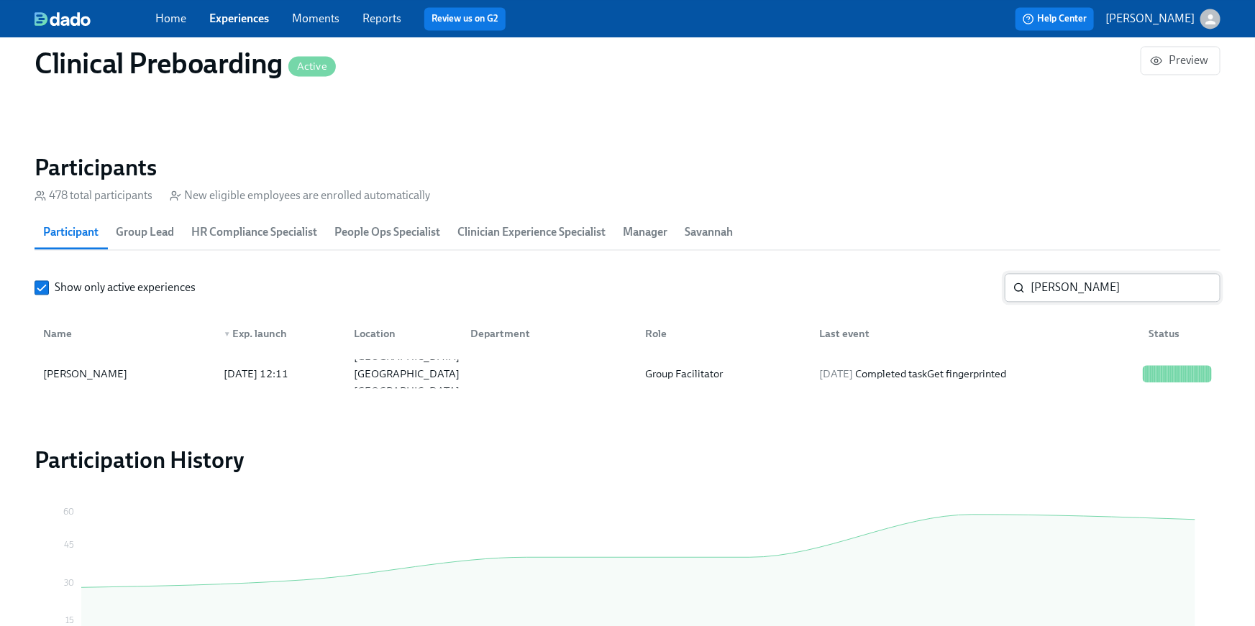
click at [1057, 290] on input "jane b" at bounding box center [1125, 287] width 190 height 29
click at [1004, 290] on div "jane b ​" at bounding box center [1112, 287] width 216 height 29
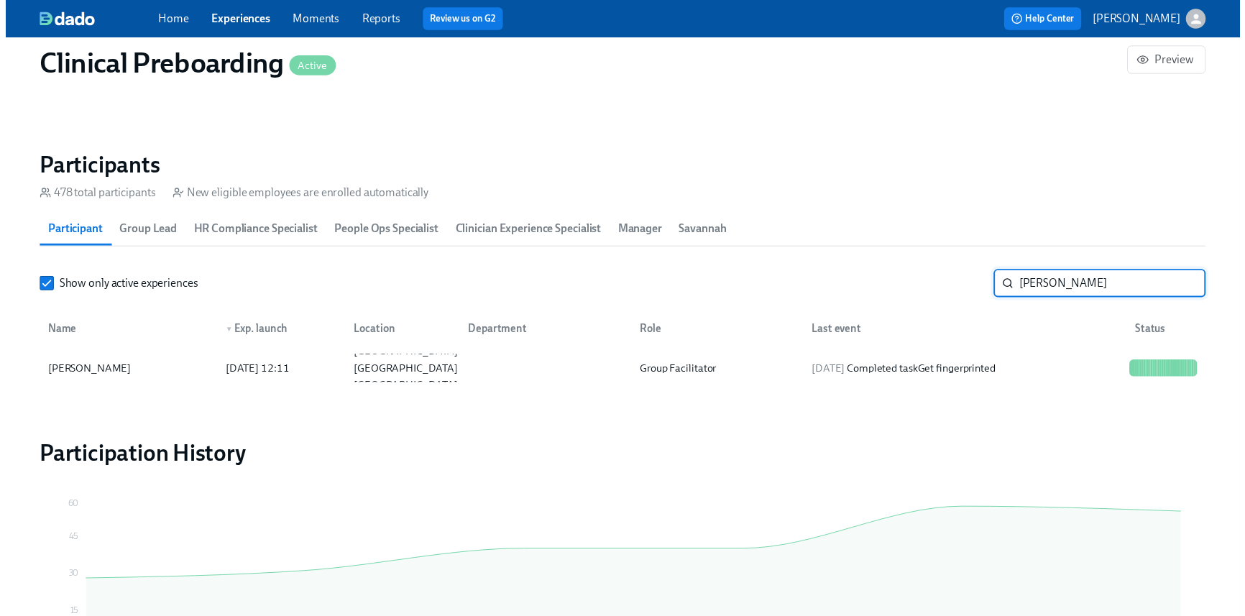
scroll to position [0, 17894]
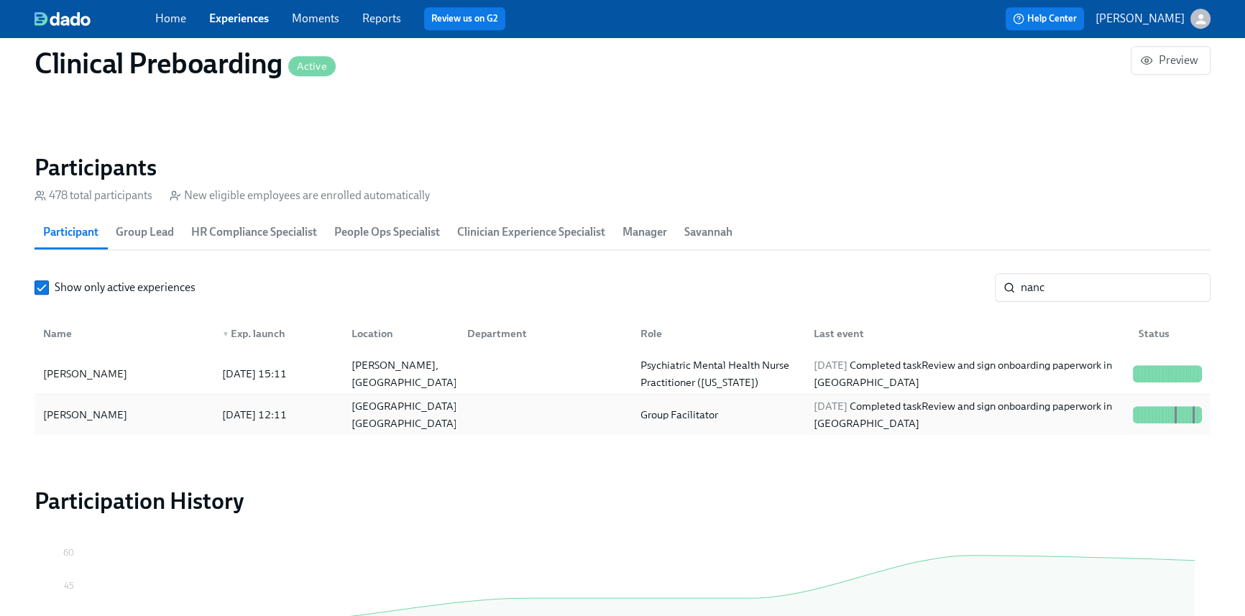
click at [827, 422] on div "2025/08/25 Completed task Review and sign onboarding paperwork in UKG" at bounding box center [967, 415] width 319 height 35
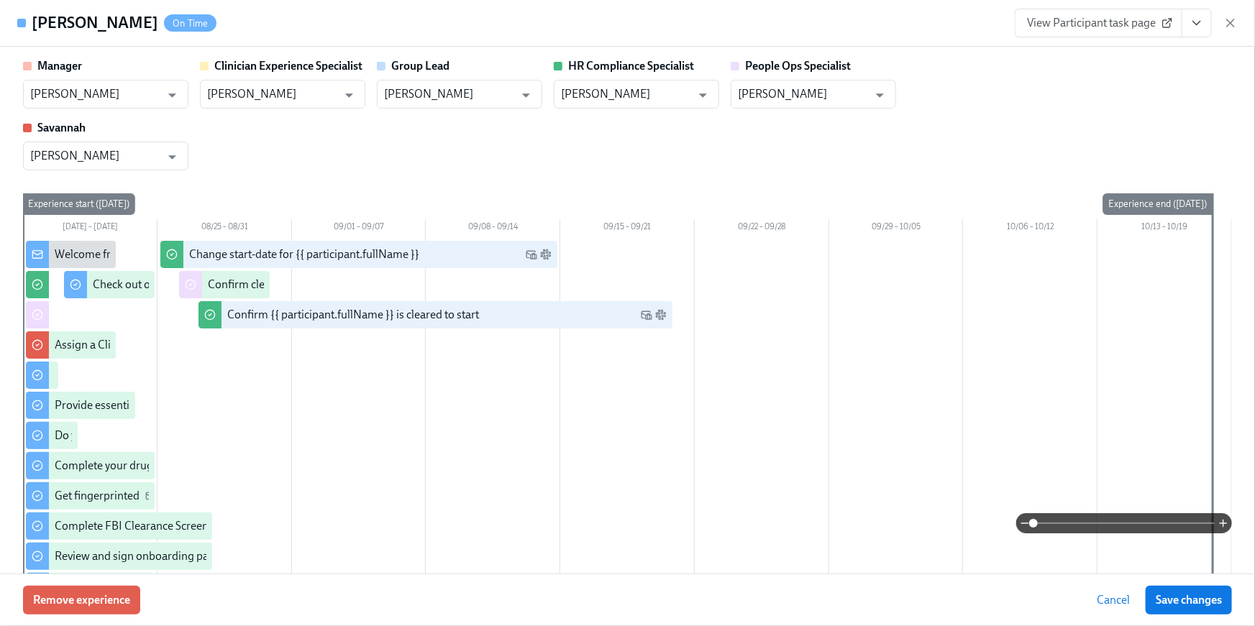
click at [1204, 20] on button "View task page" at bounding box center [1196, 23] width 30 height 29
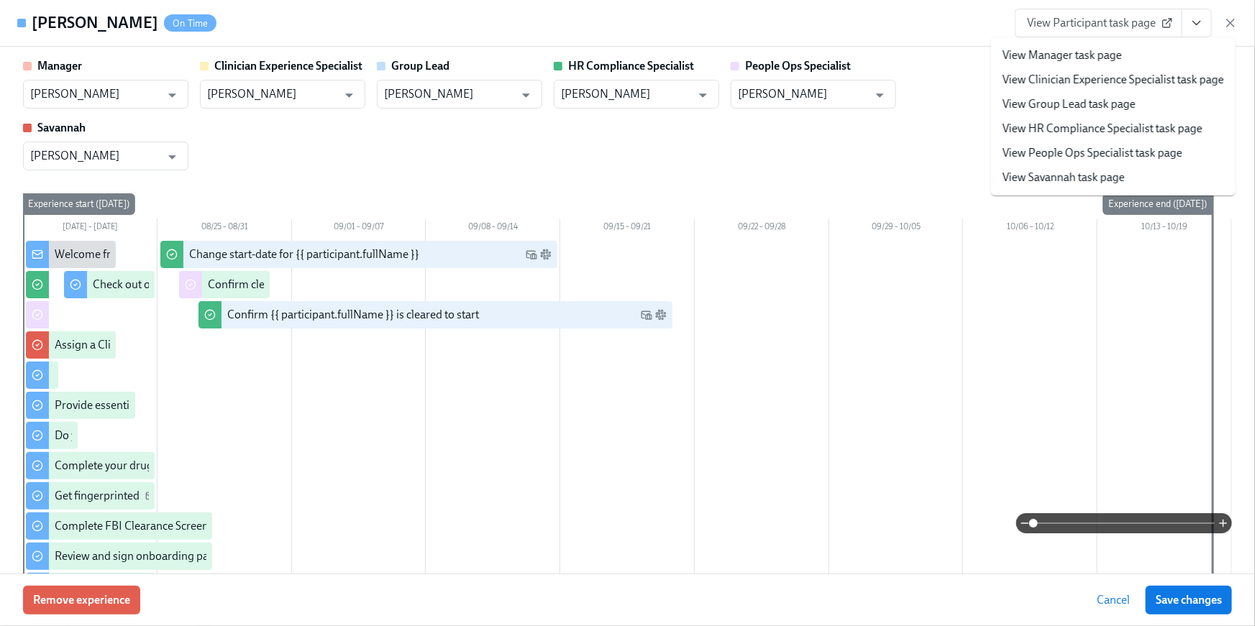
click at [1081, 129] on link "View HR Compliance Specialist task page" at bounding box center [1102, 129] width 200 height 16
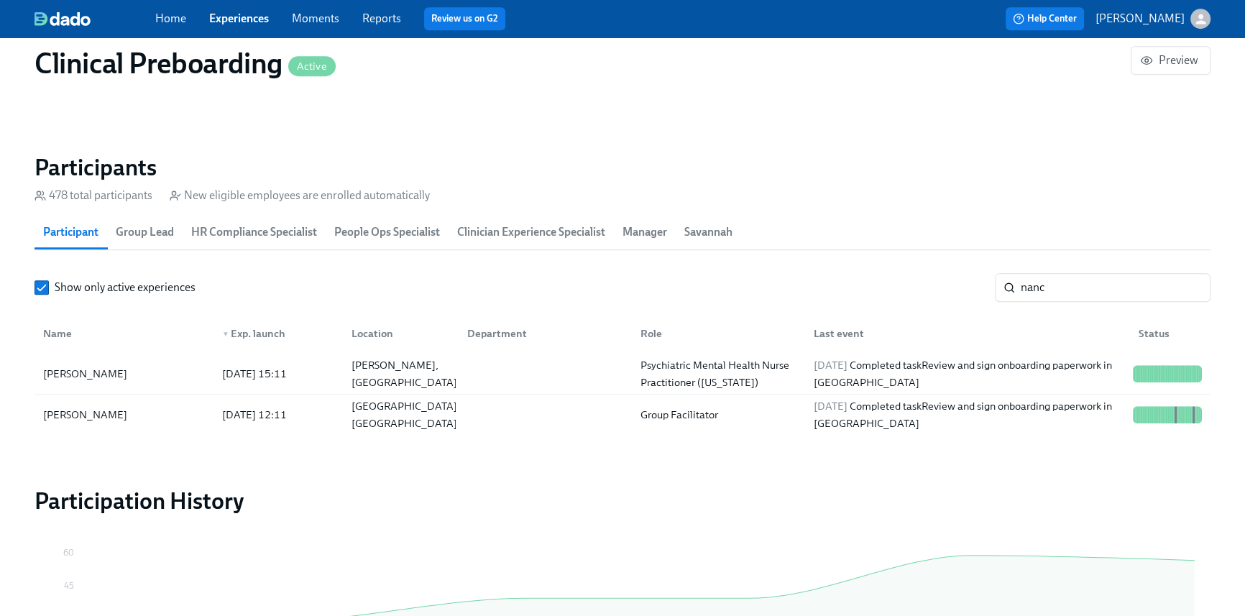
scroll to position [0, 17885]
click at [1050, 281] on input "nanc" at bounding box center [1116, 287] width 190 height 29
drag, startPoint x: 1070, startPoint y: 290, endPoint x: 891, endPoint y: 271, distance: 180.0
click at [891, 271] on section "Participants 478 total participants New eligible employees are enrolled automat…" at bounding box center [623, 297] width 1176 height 288
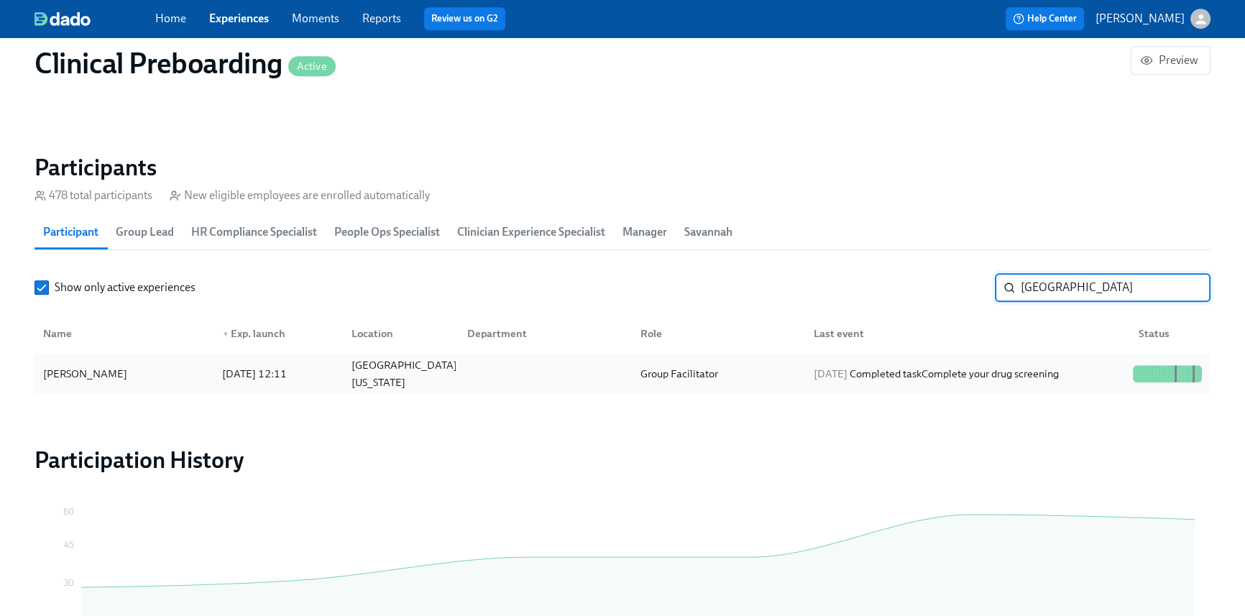
click at [730, 380] on div "Group Facilitator" at bounding box center [715, 373] width 173 height 29
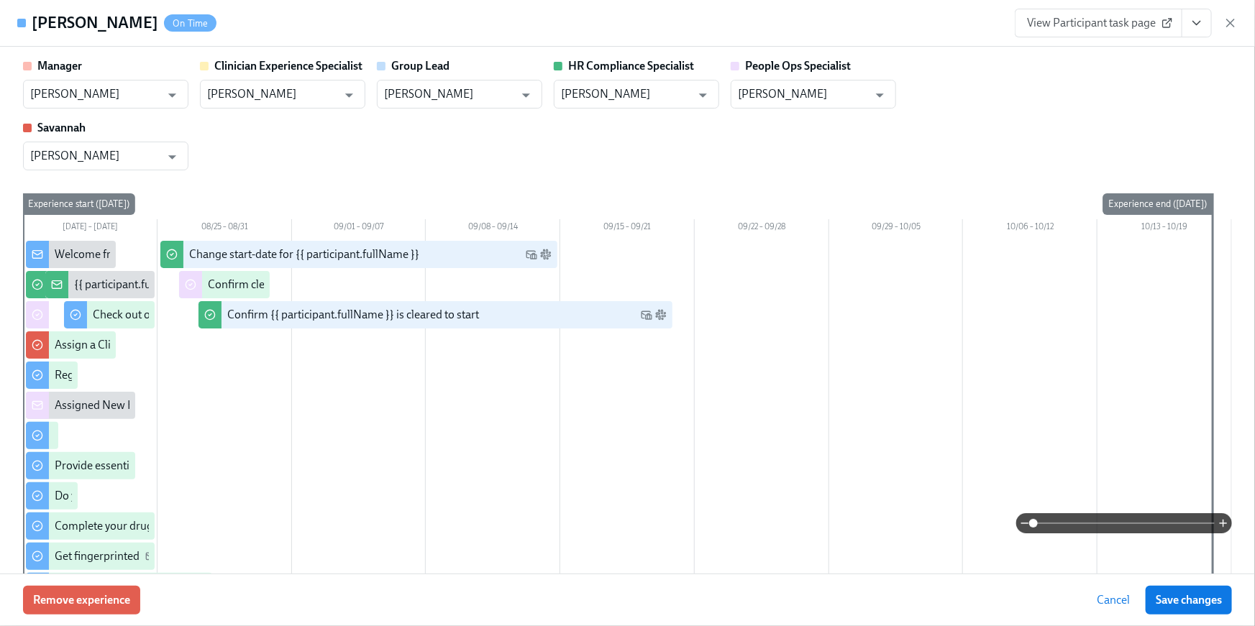
click at [1207, 12] on button "View task page" at bounding box center [1196, 23] width 30 height 29
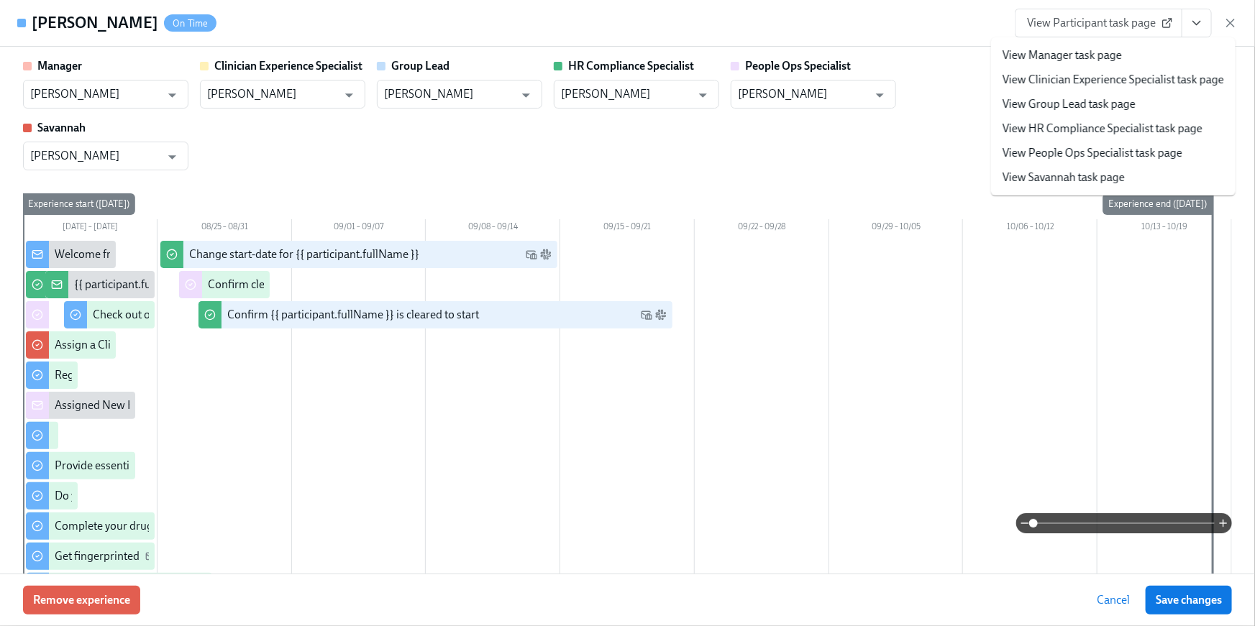
click at [1177, 129] on link "View HR Compliance Specialist task page" at bounding box center [1102, 129] width 200 height 16
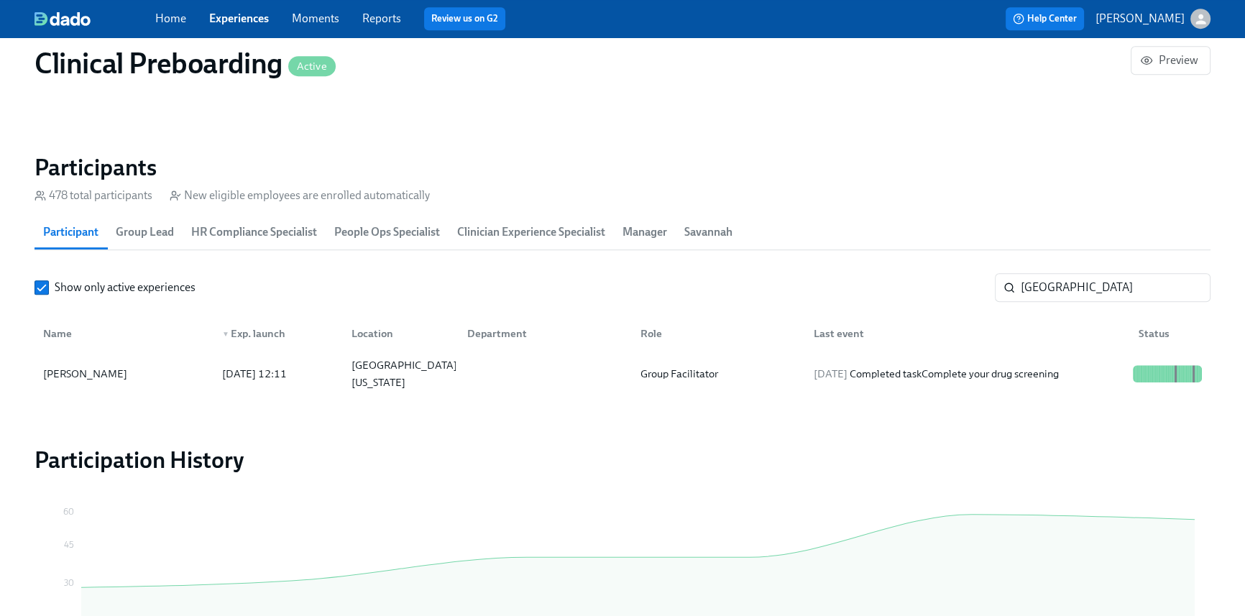
scroll to position [0, 17894]
click at [1071, 293] on input "jena" at bounding box center [1116, 287] width 190 height 29
drag, startPoint x: 1073, startPoint y: 290, endPoint x: 986, endPoint y: 272, distance: 88.1
click at [987, 273] on div "Show only active experiences jena ​" at bounding box center [623, 287] width 1176 height 29
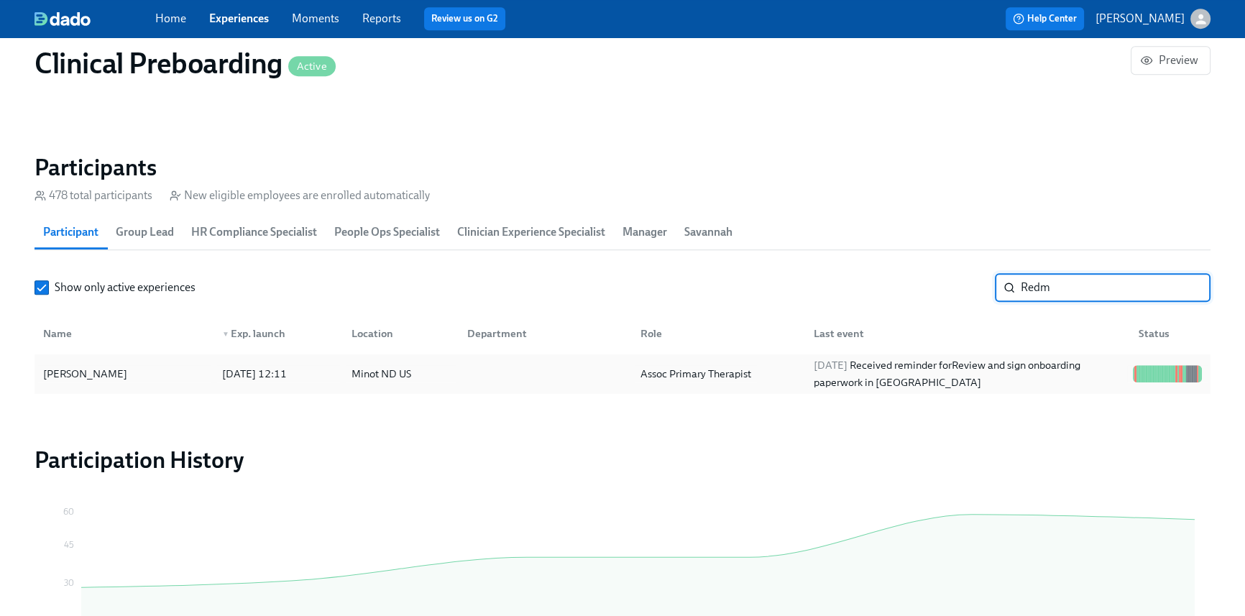
type input "Redm"
click at [651, 367] on div "Assoc Primary Therapist" at bounding box center [696, 373] width 122 height 17
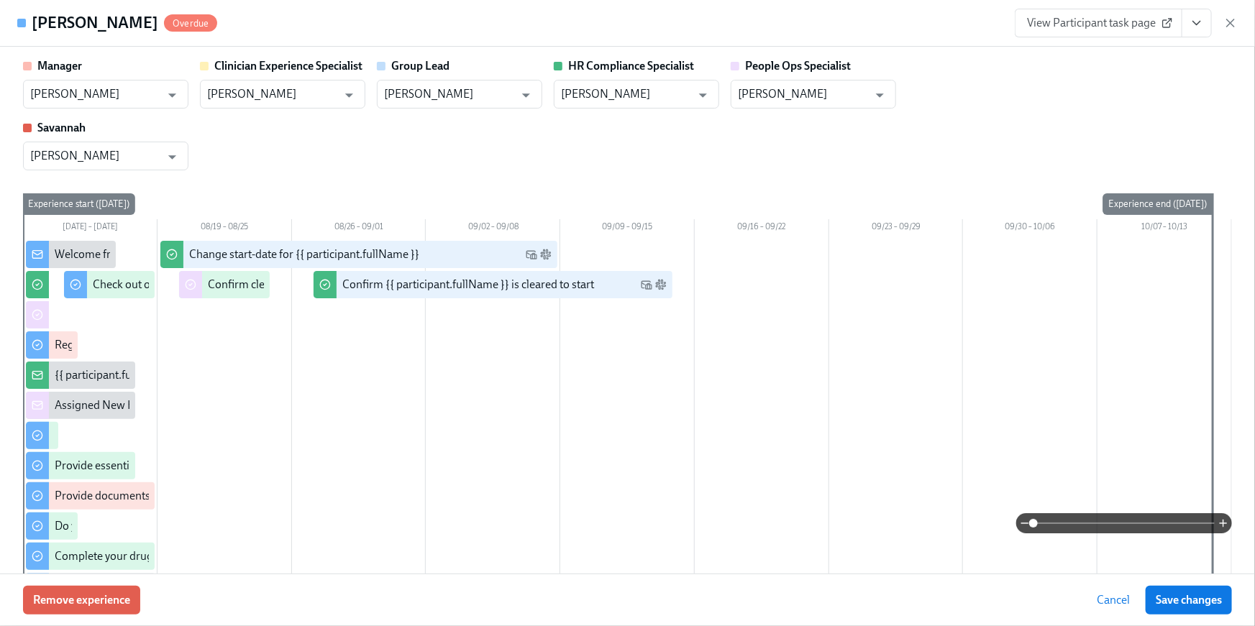
click at [1203, 24] on icon "View task page" at bounding box center [1196, 23] width 14 height 14
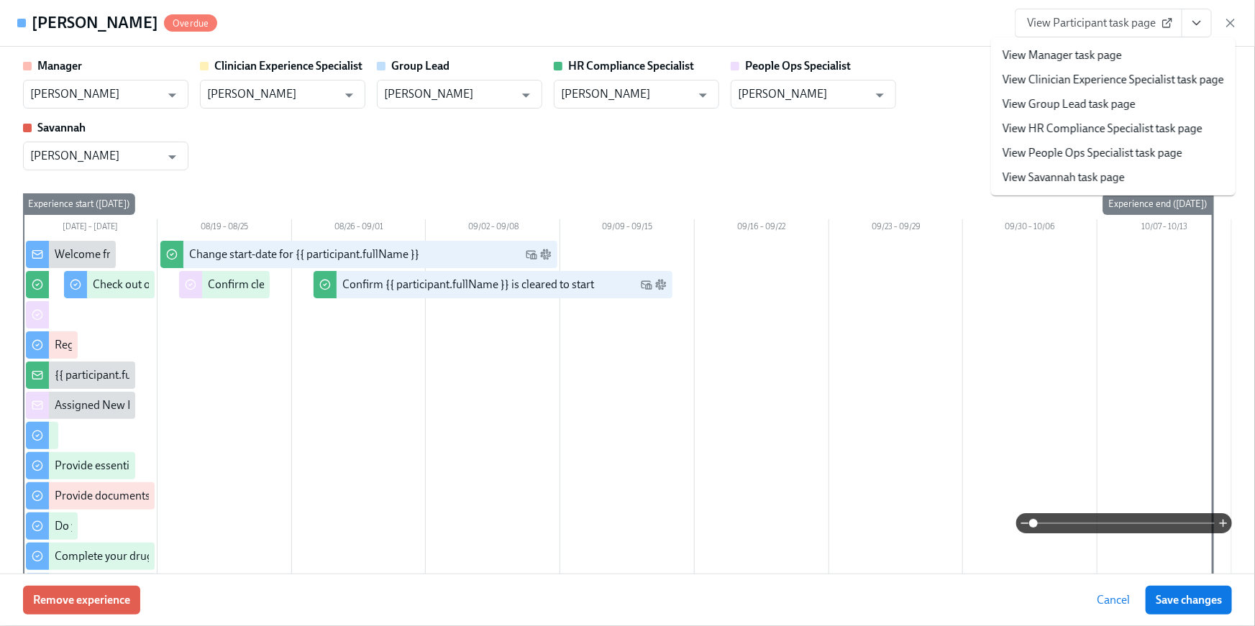
click at [1116, 124] on link "View HR Compliance Specialist task page" at bounding box center [1102, 129] width 200 height 16
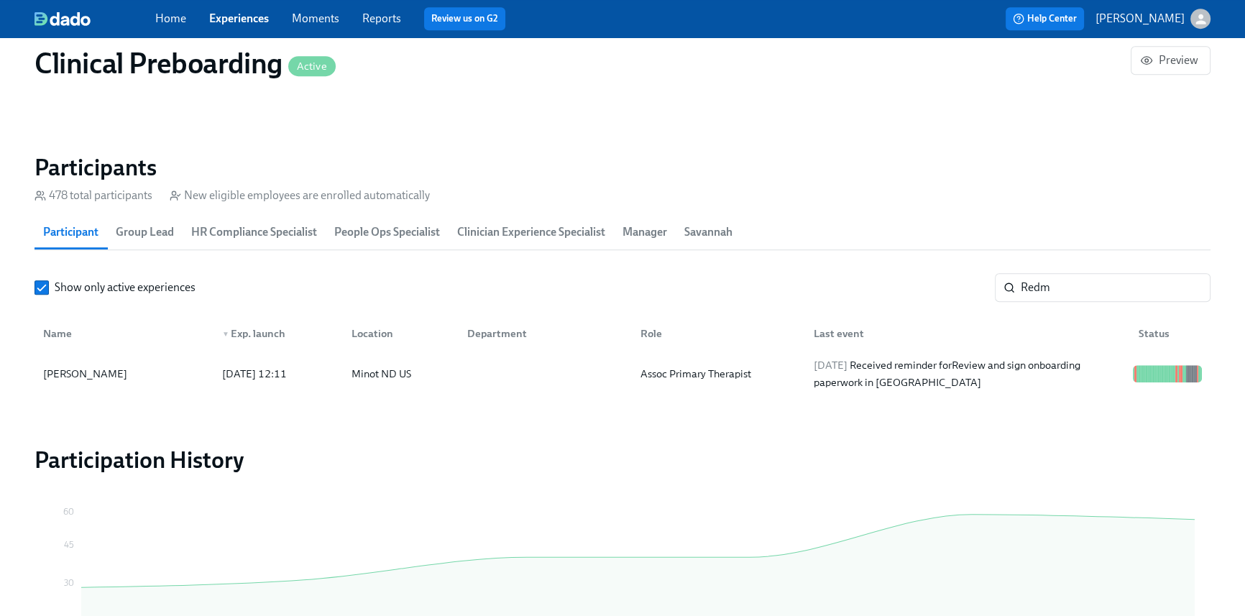
scroll to position [0, 17885]
click at [176, 27] on div "Home Experiences Moments Reports Review us on G2" at bounding box center [419, 18] width 528 height 23
click at [175, 19] on link "Home" at bounding box center [170, 19] width 31 height 14
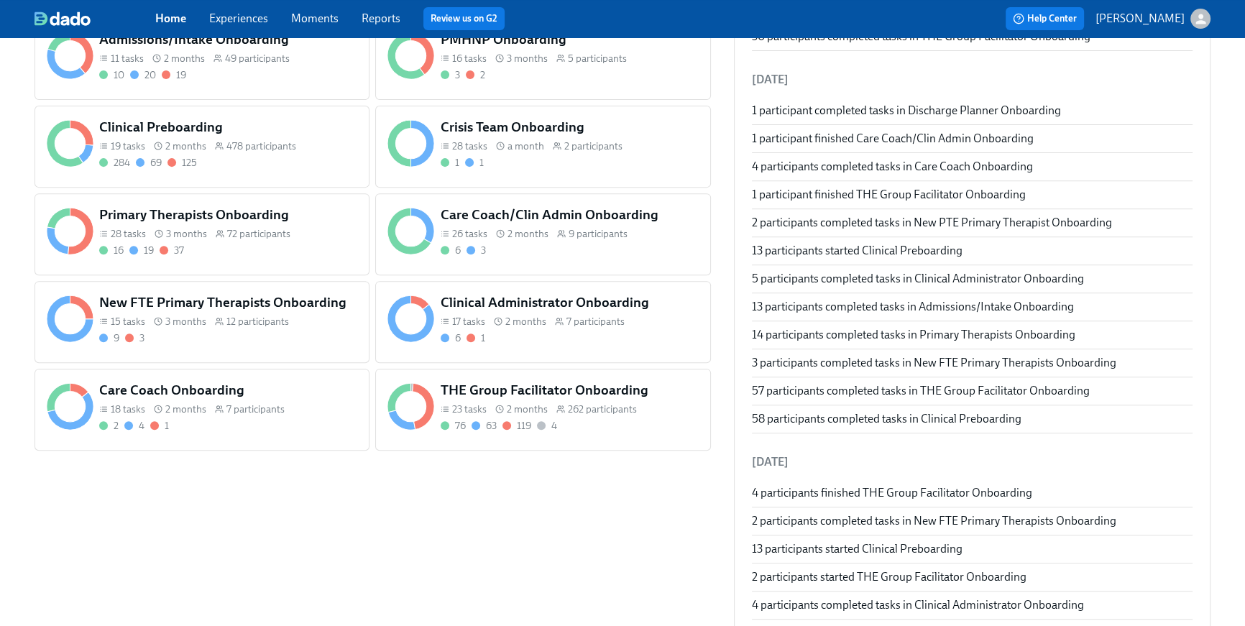
scroll to position [736, 0]
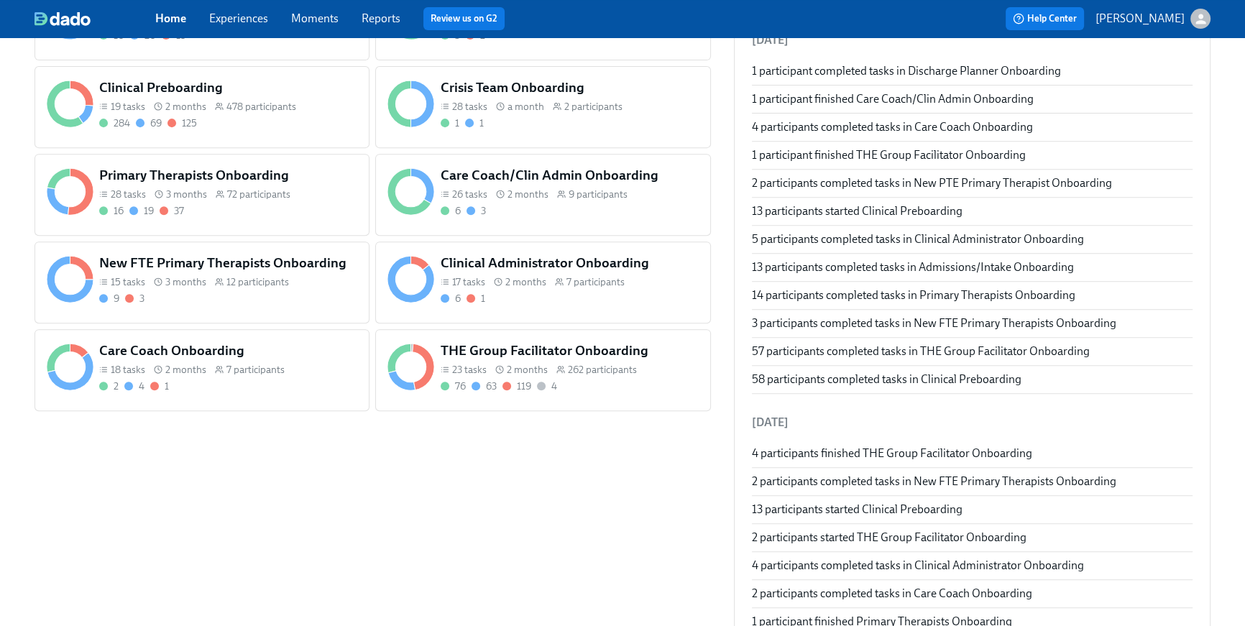
click at [229, 283] on span "12 participants" at bounding box center [257, 282] width 63 height 14
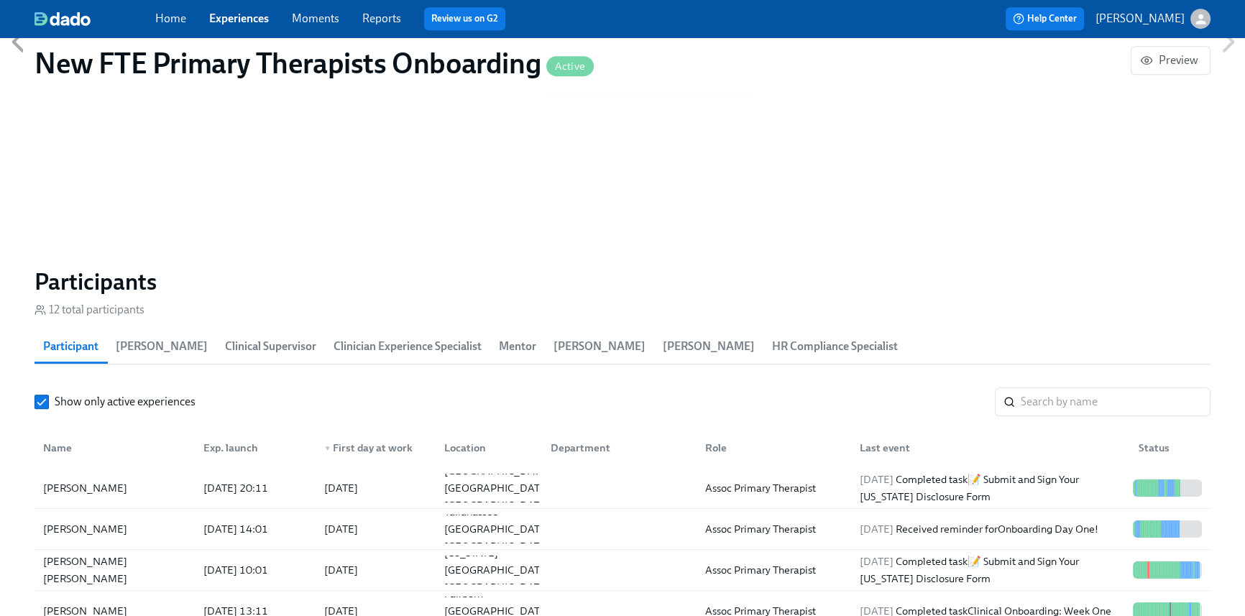
click at [164, 21] on link "Home" at bounding box center [170, 19] width 31 height 14
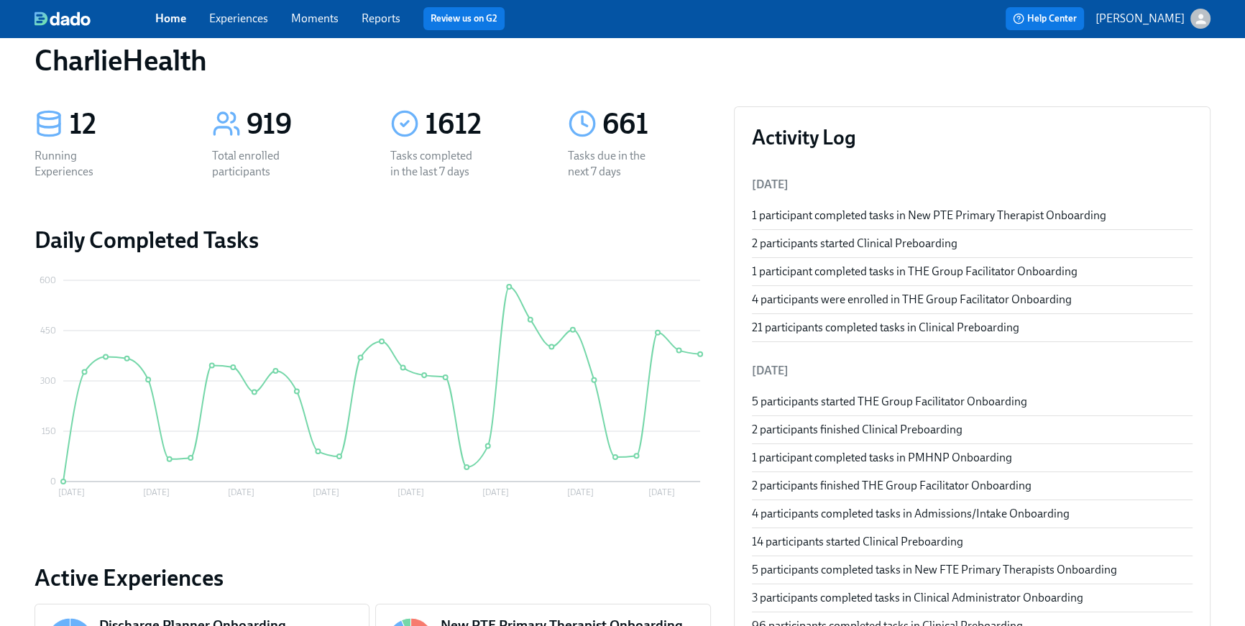
scroll to position [754, 0]
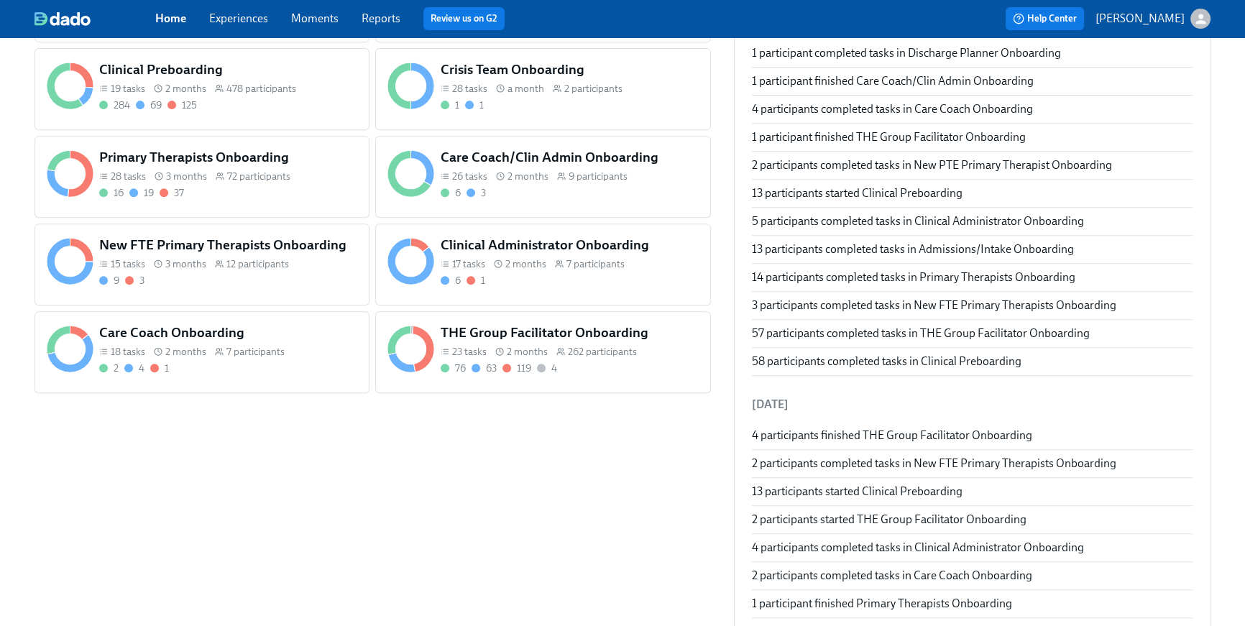
click at [576, 364] on div "76 63 119 4" at bounding box center [570, 369] width 258 height 14
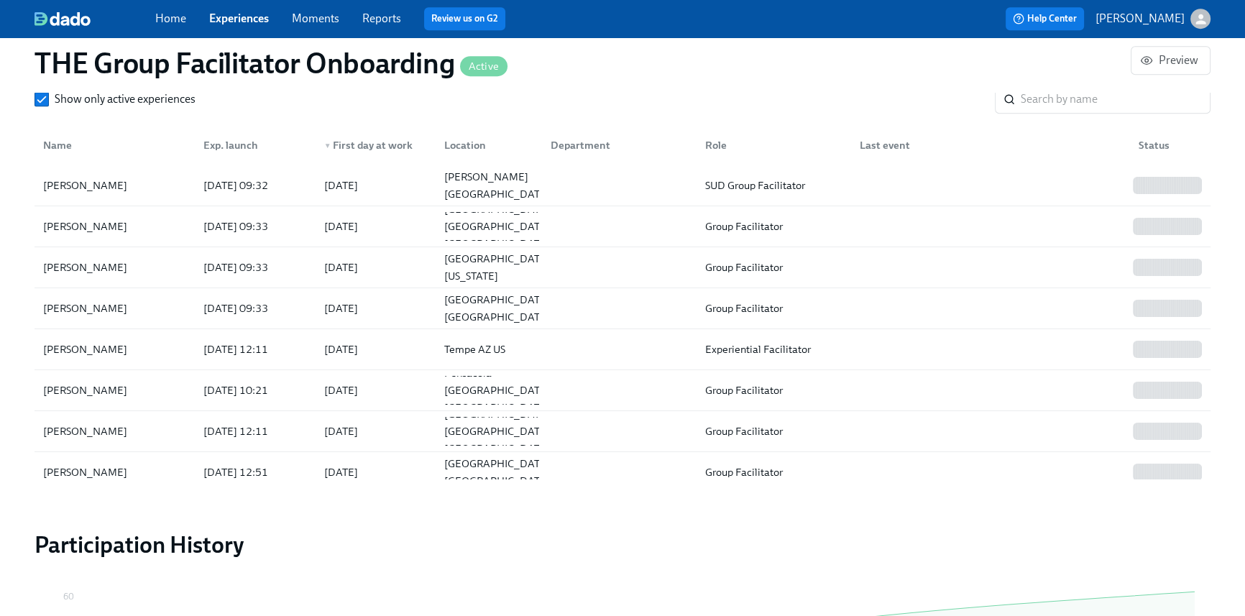
scroll to position [1096, 0]
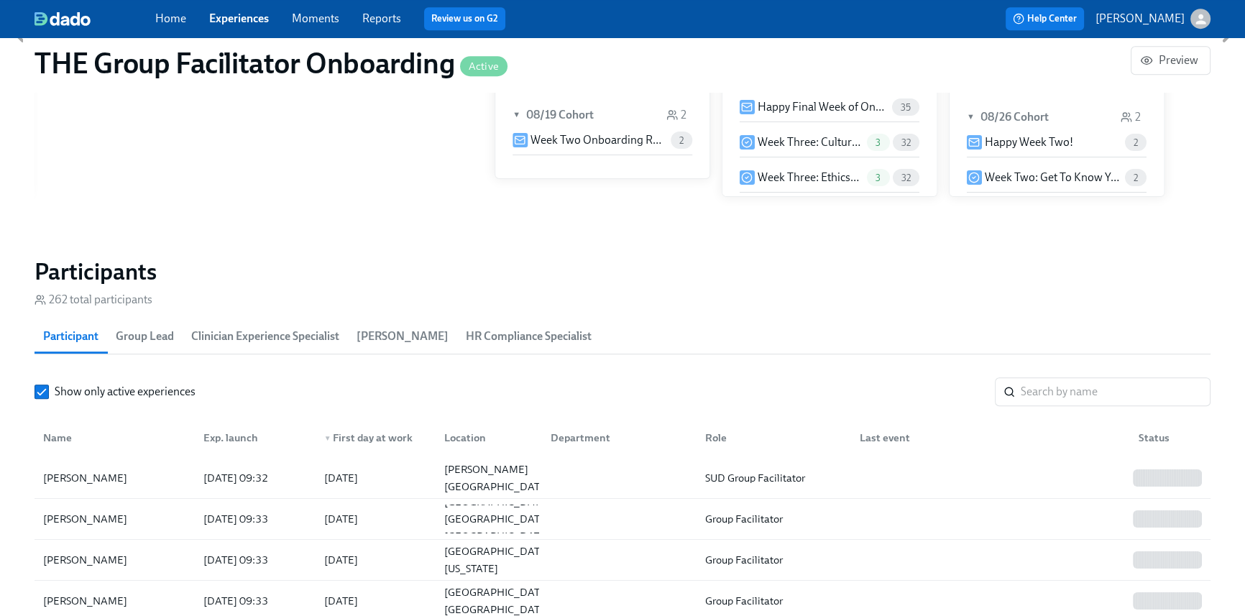
click at [161, 17] on link "Home" at bounding box center [170, 19] width 31 height 14
click at [161, 19] on link "Home" at bounding box center [170, 19] width 31 height 14
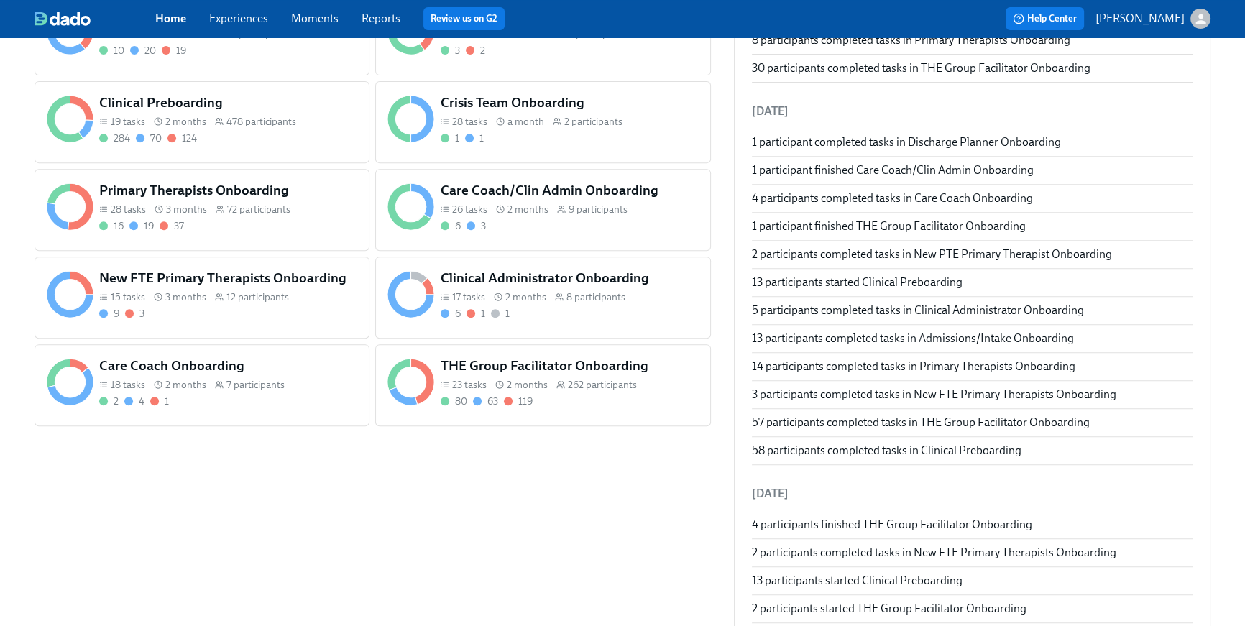
scroll to position [826, 0]
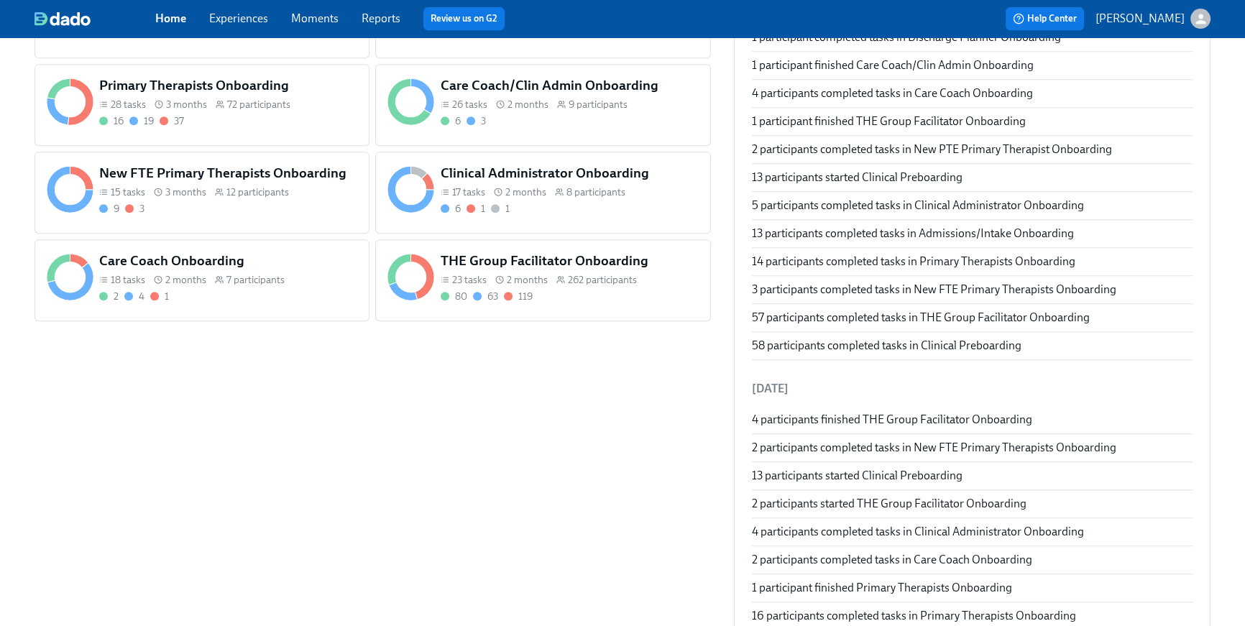
click at [224, 188] on div "12 participants" at bounding box center [252, 192] width 74 height 14
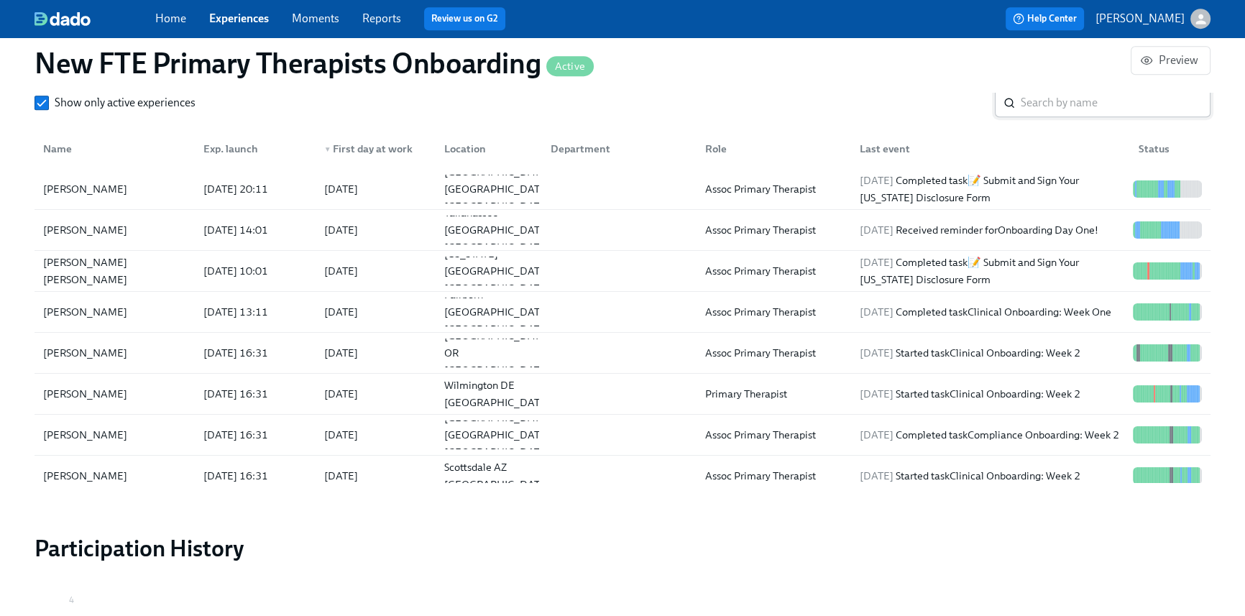
scroll to position [1390, 0]
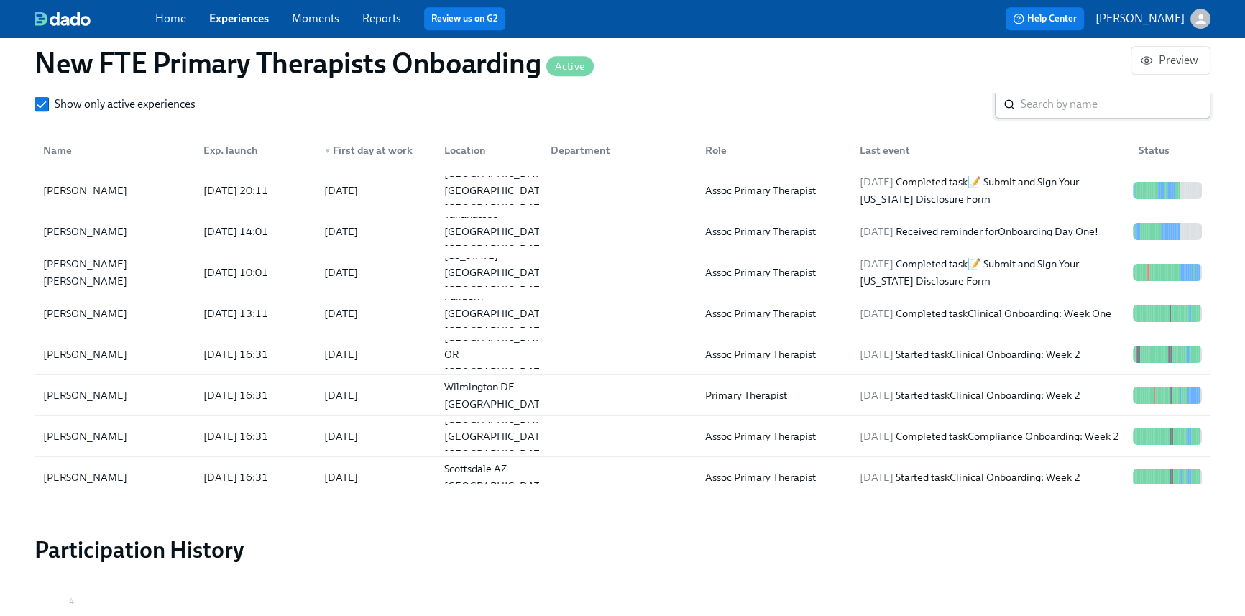
click at [1091, 109] on input "search" at bounding box center [1116, 104] width 190 height 29
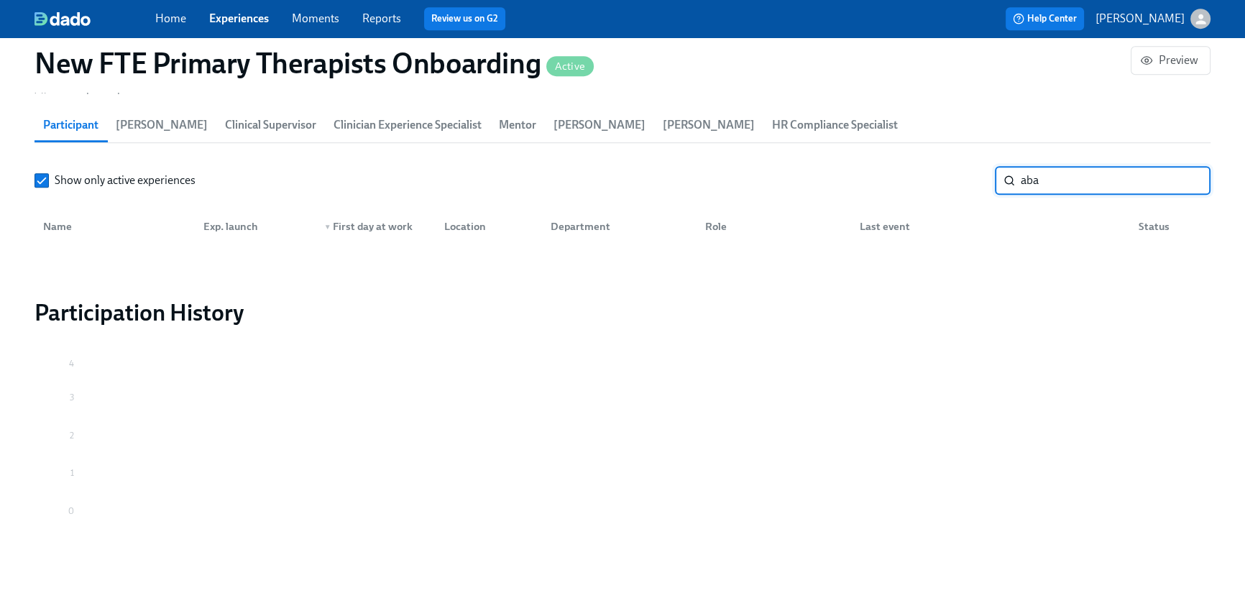
scroll to position [1313, 0]
type input "aba"
click at [162, 16] on link "Home" at bounding box center [170, 19] width 31 height 14
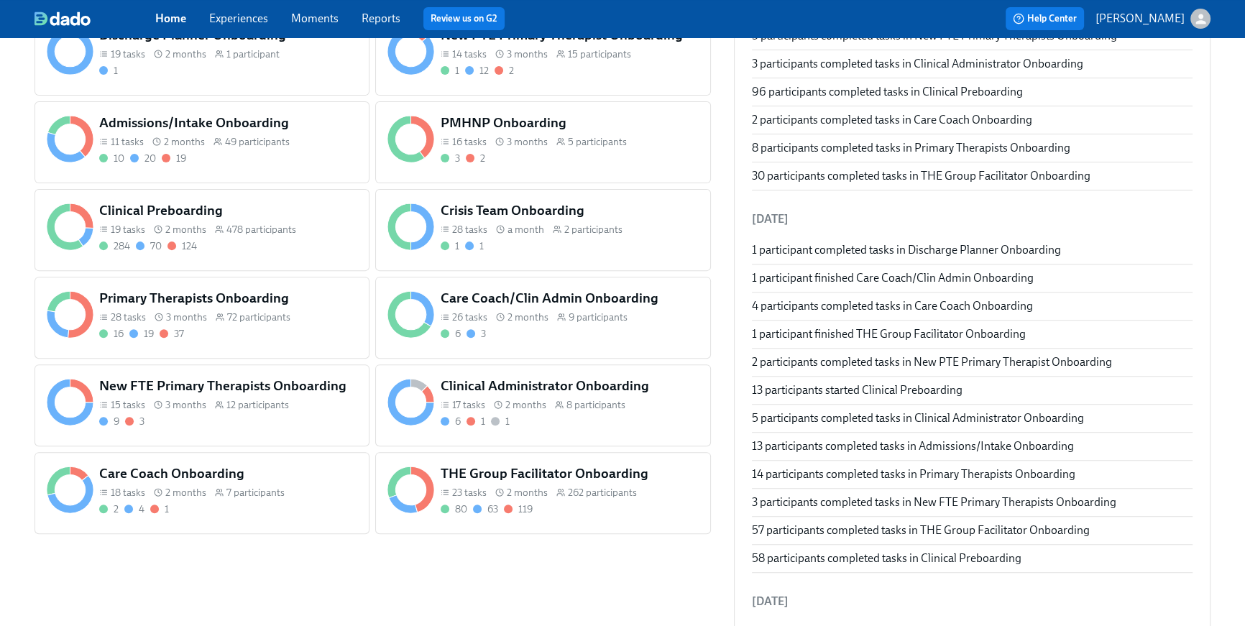
scroll to position [622, 0]
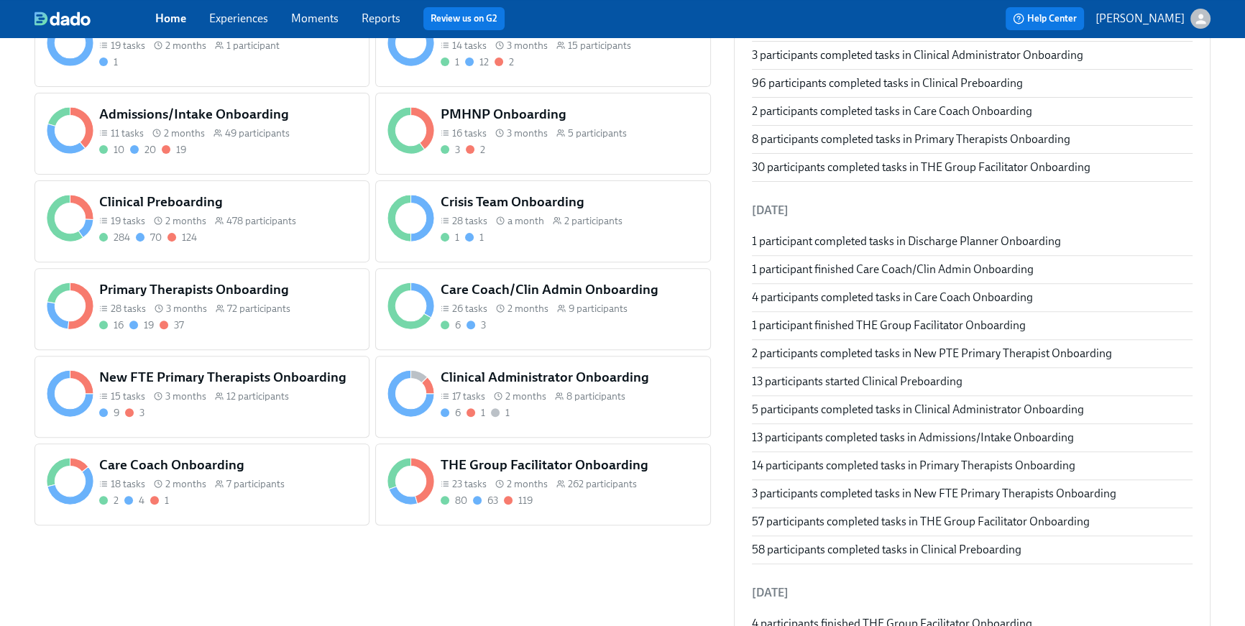
click at [242, 311] on span "72 participants" at bounding box center [258, 309] width 63 height 14
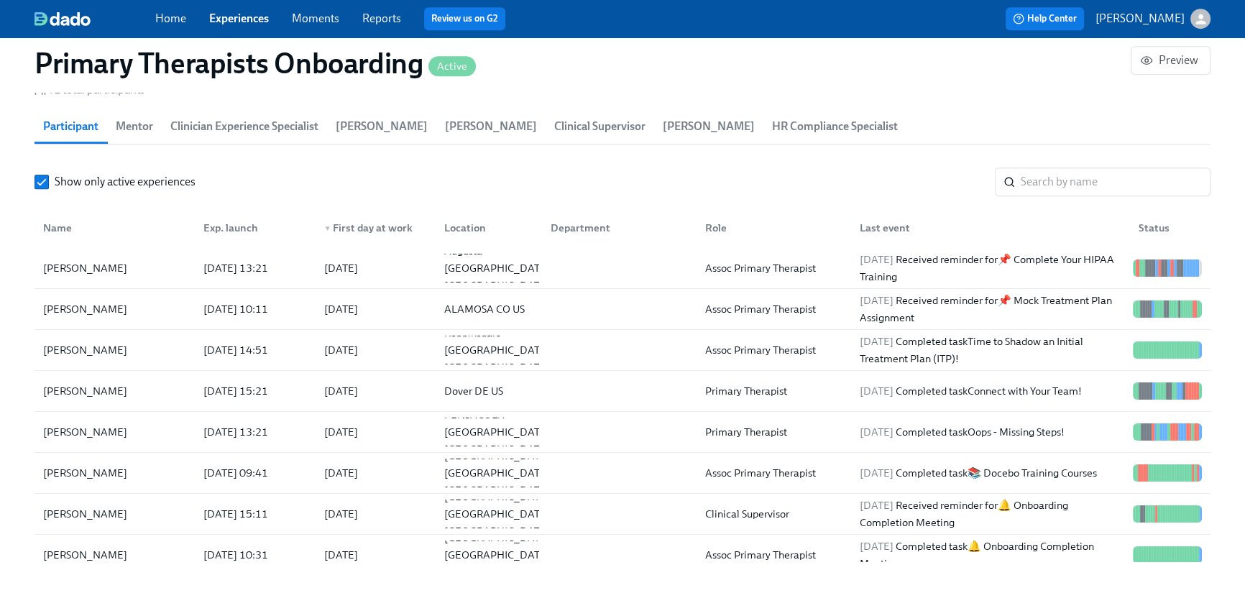
scroll to position [0, 15851]
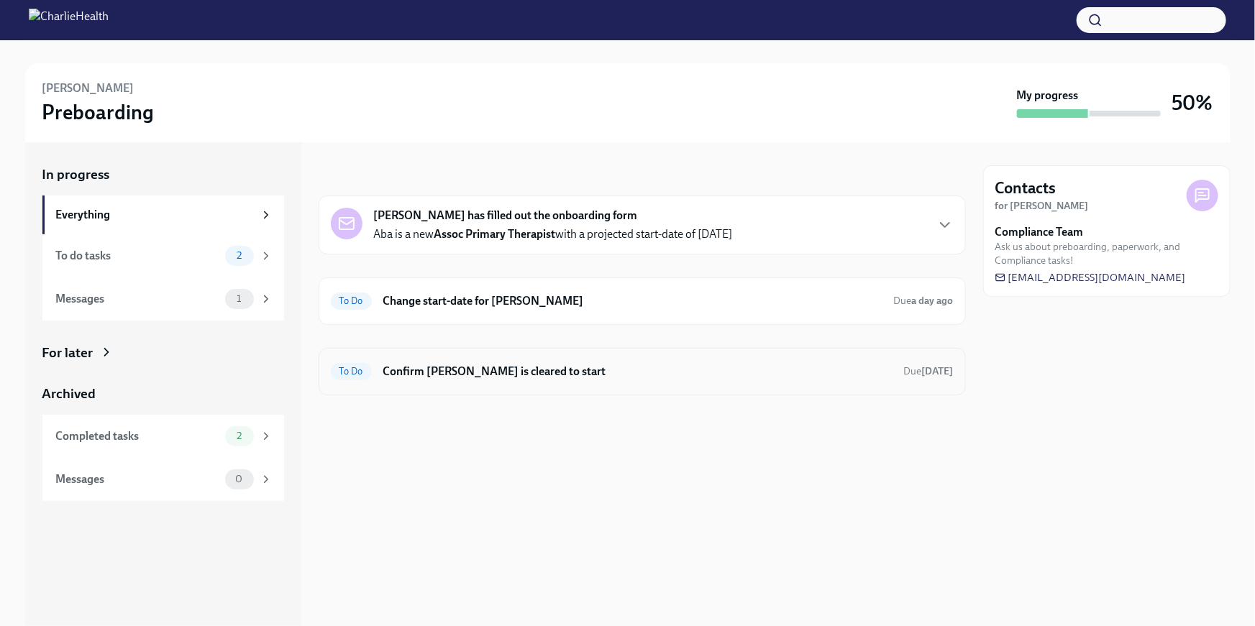
click at [733, 375] on h6 "Confirm Aba Taylor Ofori-Atta is cleared to start" at bounding box center [637, 372] width 509 height 16
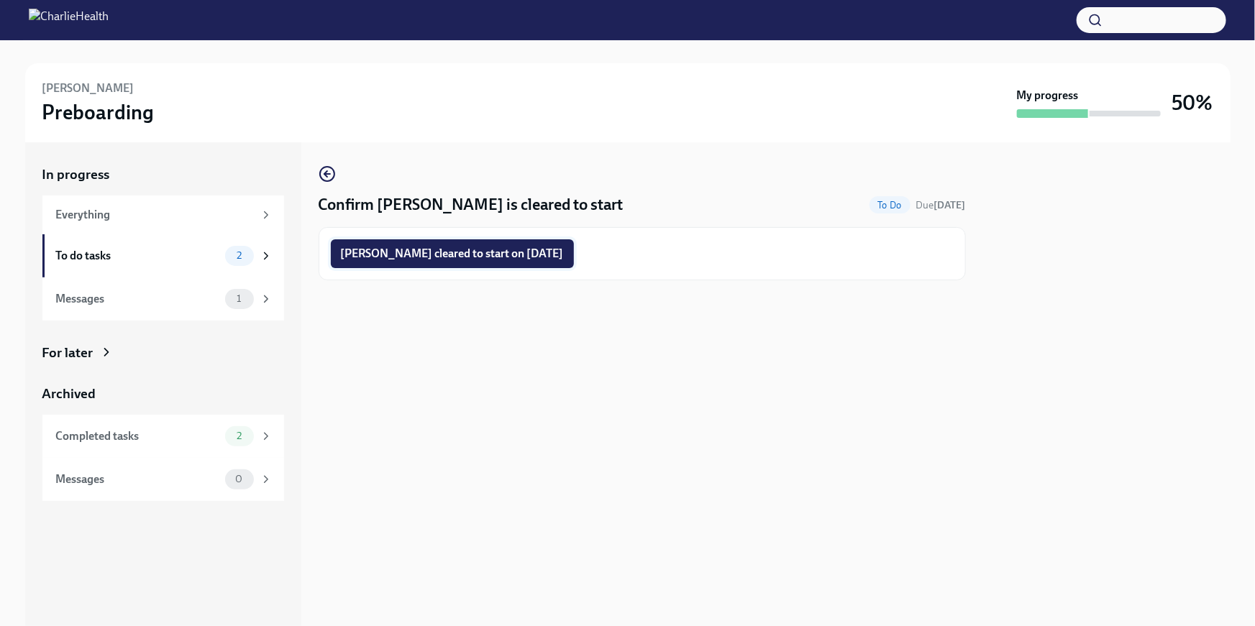
click at [550, 256] on span "Aba Taylor Ofori-Atta cleared to start on 09/02/2025" at bounding box center [452, 254] width 223 height 14
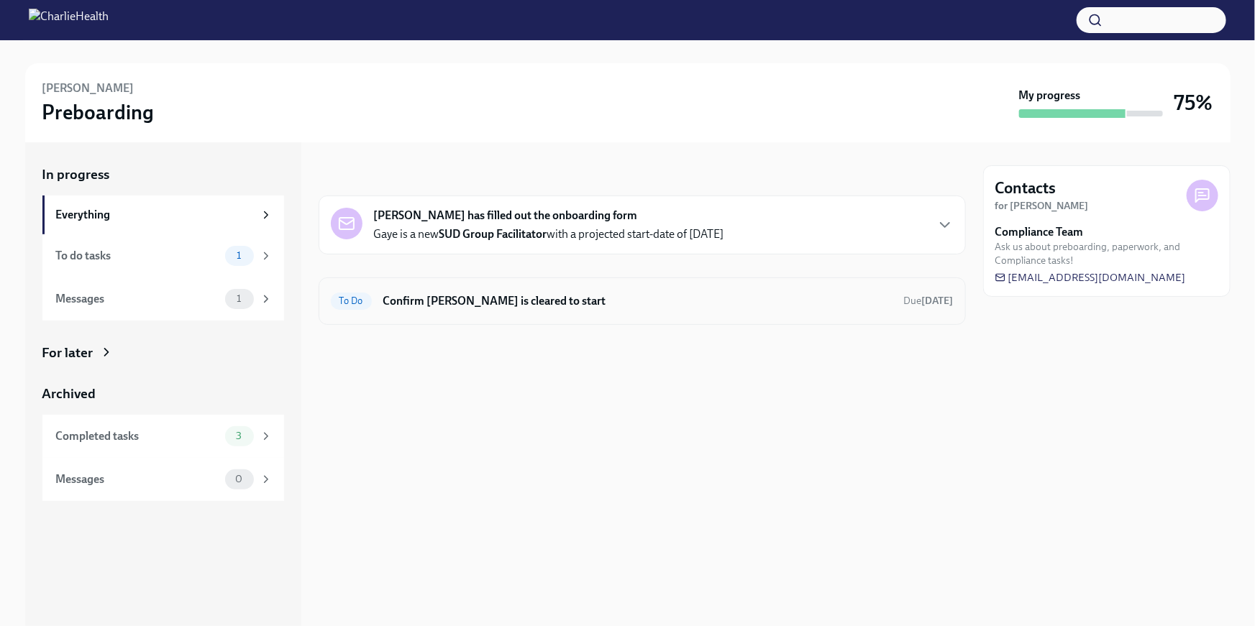
click at [533, 309] on div "To Do Confirm [PERSON_NAME] is cleared to start Due [DATE]" at bounding box center [642, 301] width 623 height 23
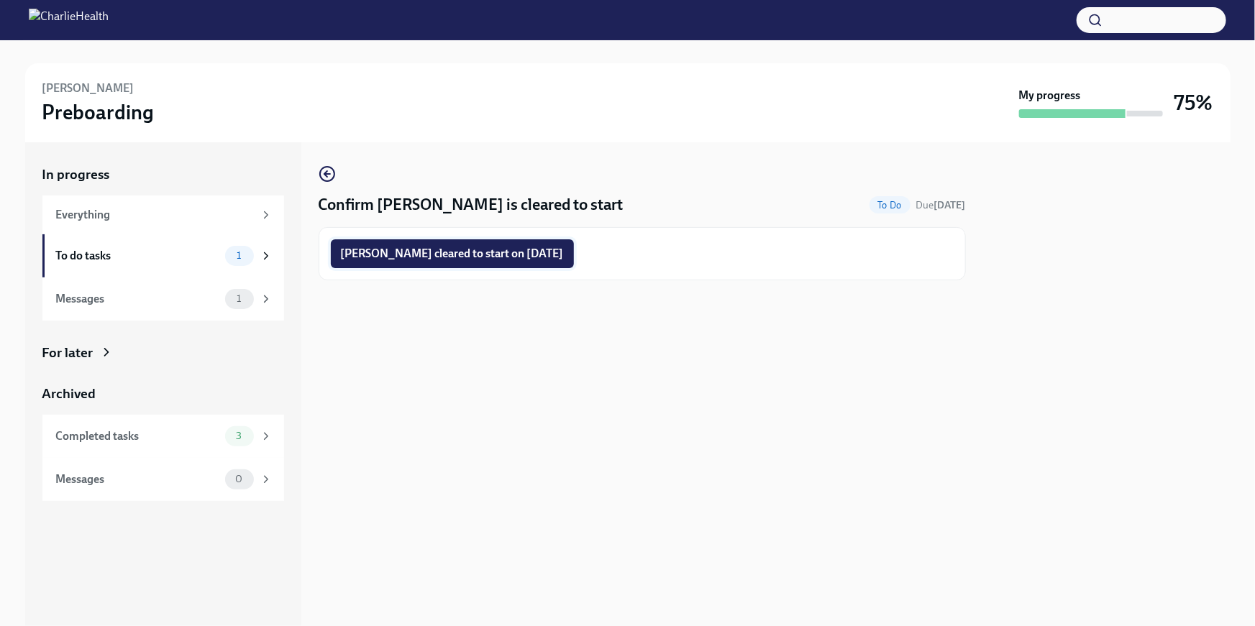
click at [527, 253] on span "Gaye Dupre cleared to start on 09/02/2025" at bounding box center [452, 254] width 223 height 14
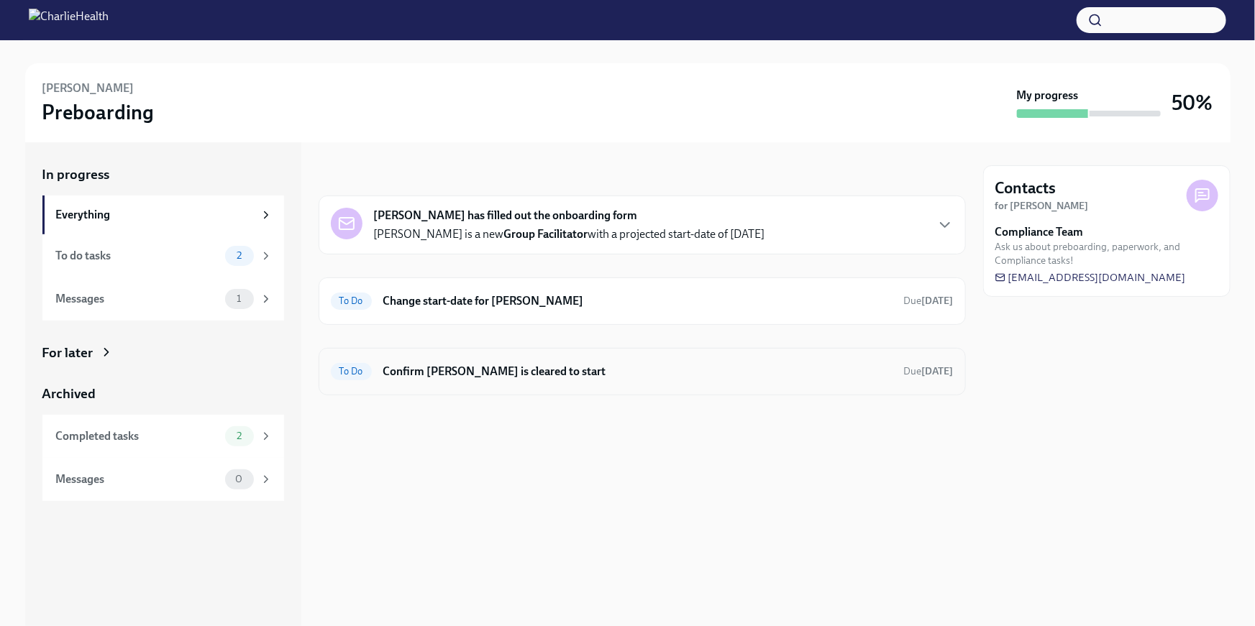
click at [569, 380] on div "To Do Confirm [PERSON_NAME] is cleared to start Due [DATE]" at bounding box center [642, 371] width 623 height 23
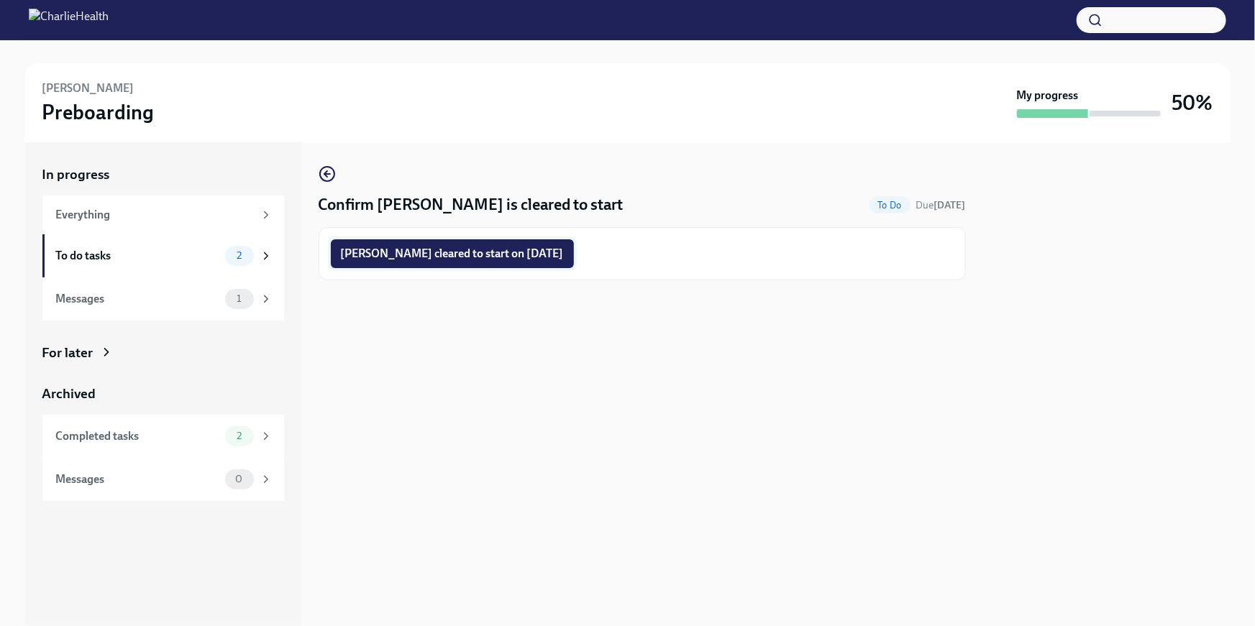
click at [545, 252] on span "[PERSON_NAME] cleared to start on [DATE]" at bounding box center [452, 254] width 223 height 14
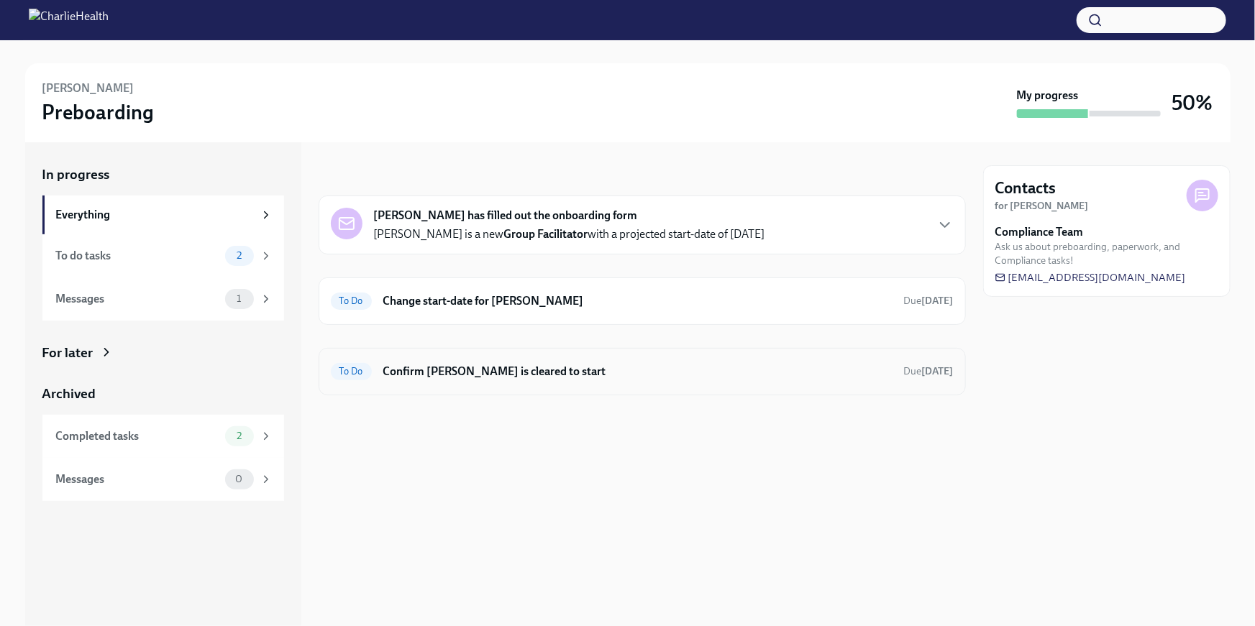
click at [638, 372] on h6 "Confirm [PERSON_NAME] is cleared to start" at bounding box center [637, 372] width 509 height 16
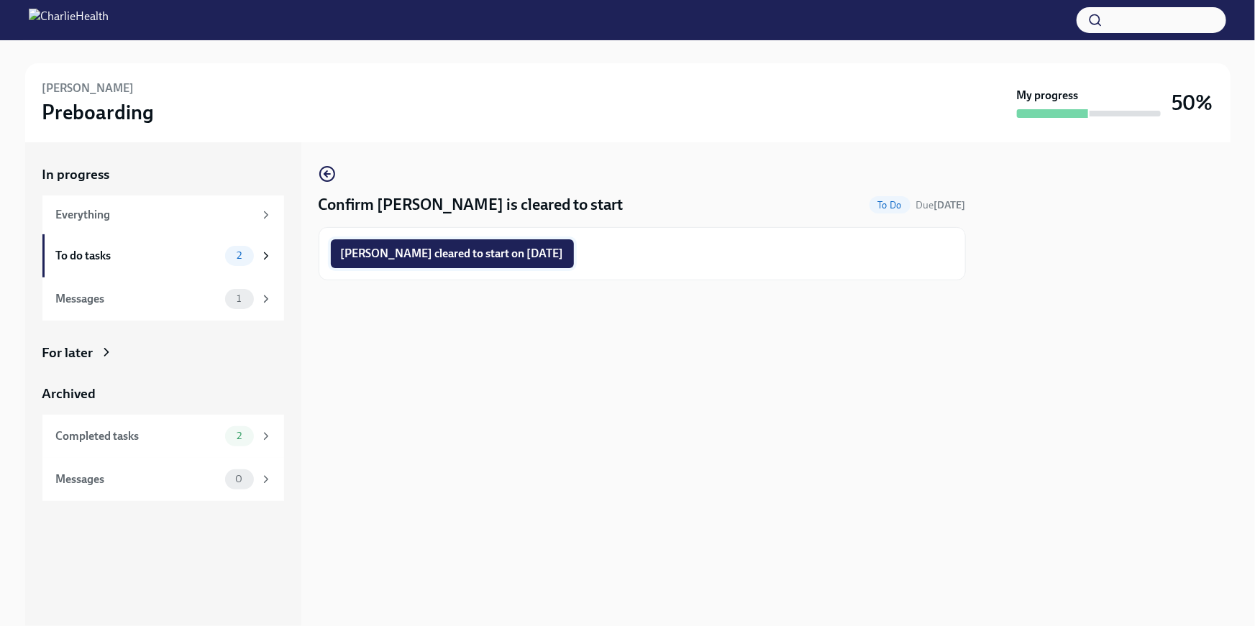
click at [551, 255] on span "Nancy Rodriguez cleared to start on 09/02/2025" at bounding box center [452, 254] width 223 height 14
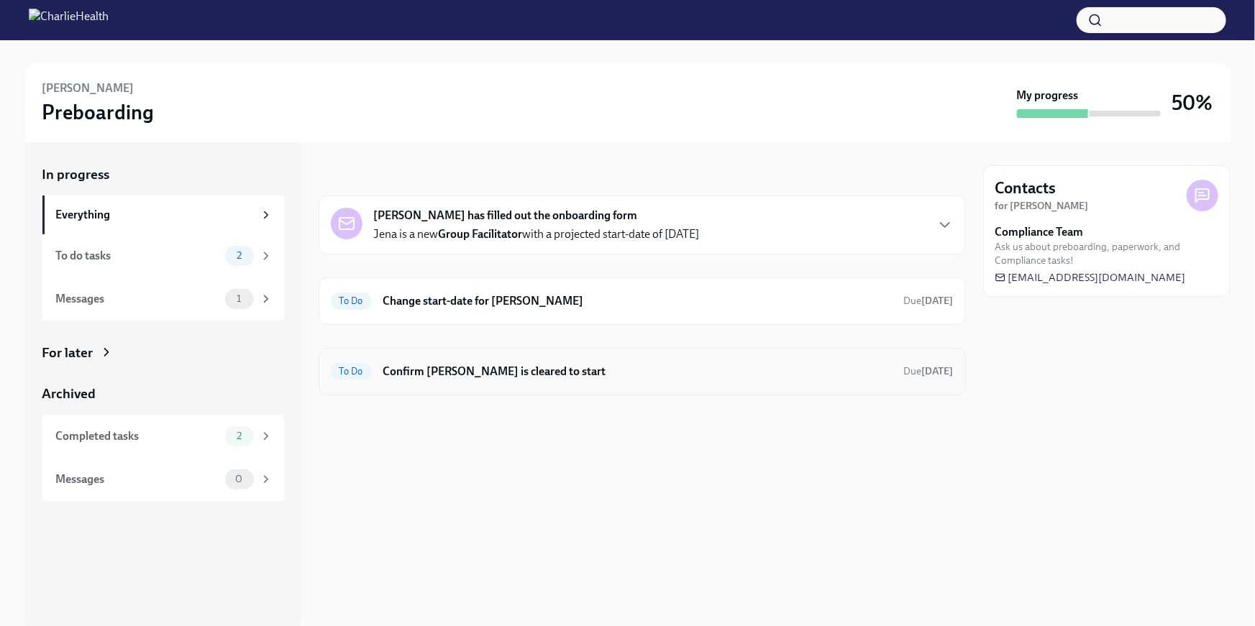
click at [441, 391] on div "To Do Confirm [PERSON_NAME] is cleared to start Due [DATE]" at bounding box center [641, 371] width 647 height 47
click at [511, 366] on h6 "Confirm [PERSON_NAME] is cleared to start" at bounding box center [637, 372] width 509 height 16
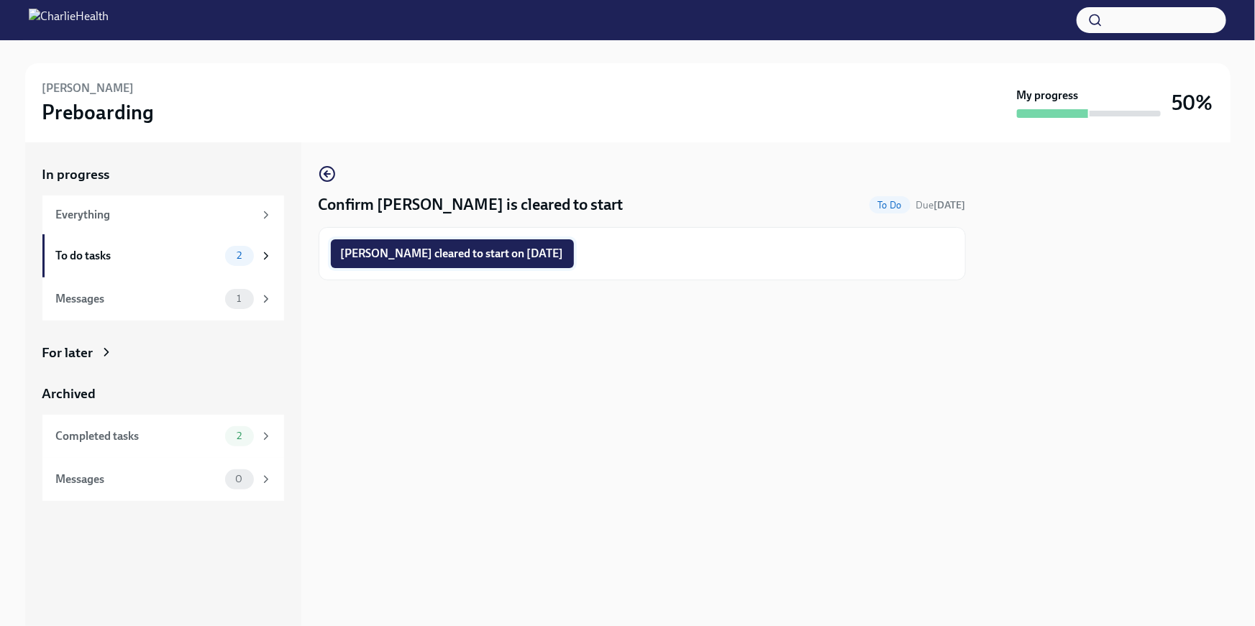
click at [513, 252] on span "Jena McMillan cleared to start on 09/02/2025" at bounding box center [452, 254] width 223 height 14
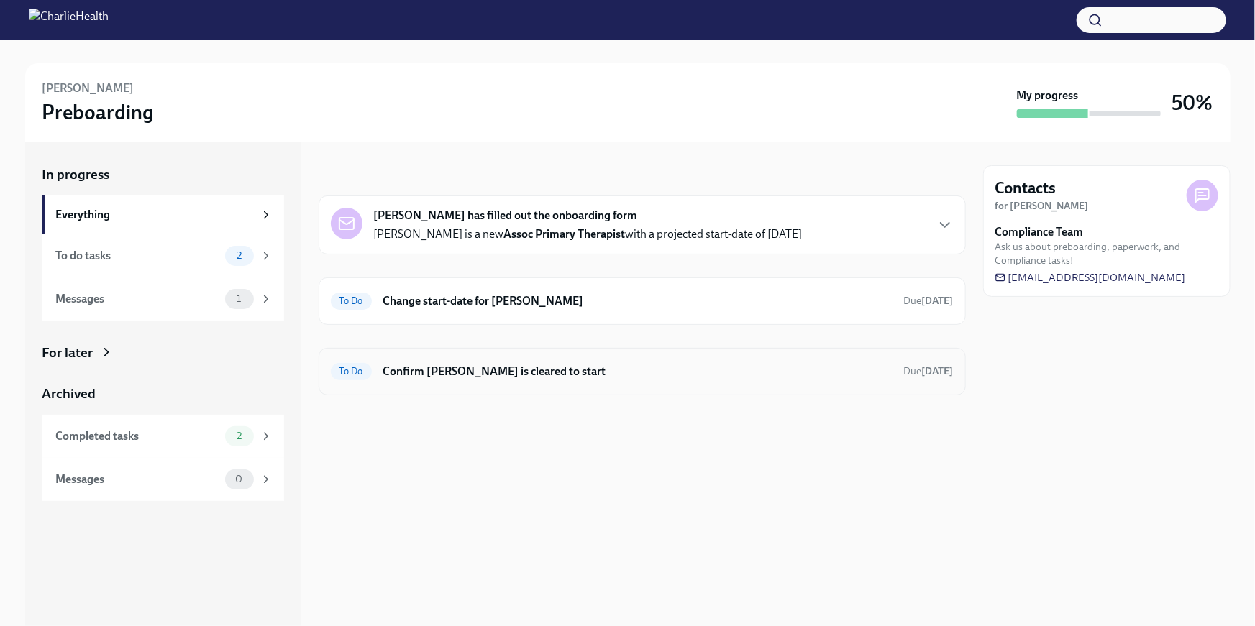
click at [590, 367] on h6 "Confirm [PERSON_NAME] is cleared to start" at bounding box center [637, 372] width 509 height 16
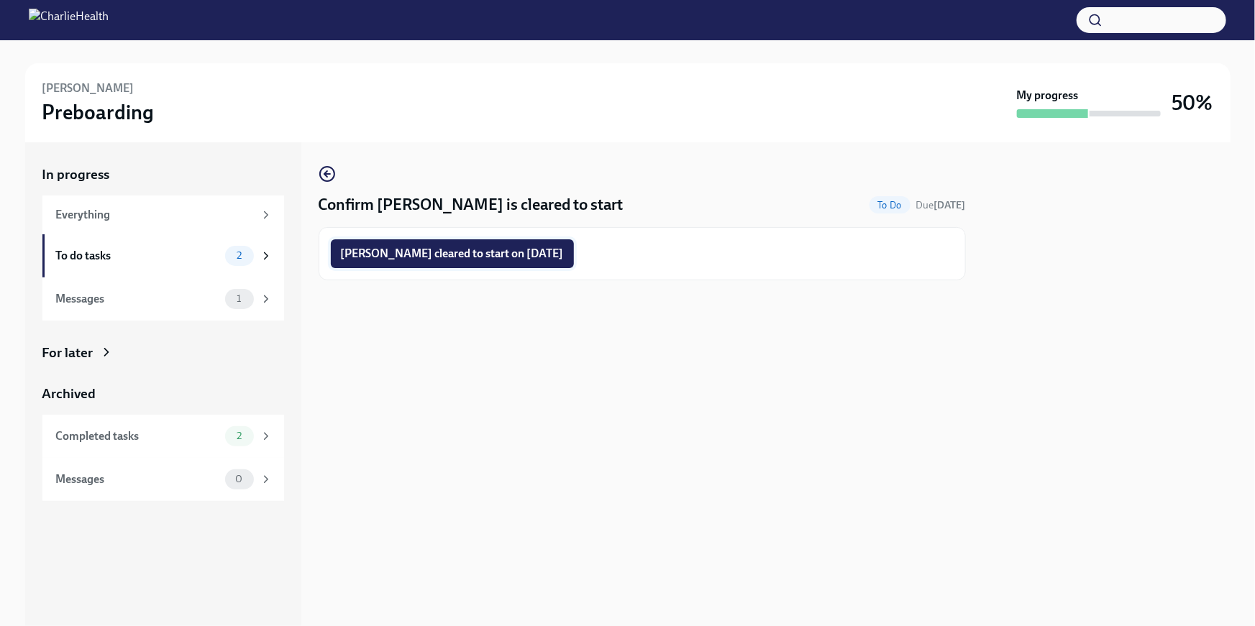
click at [494, 257] on span "[PERSON_NAME] cleared to start on [DATE]" at bounding box center [452, 254] width 223 height 14
